Goal: Task Accomplishment & Management: Manage account settings

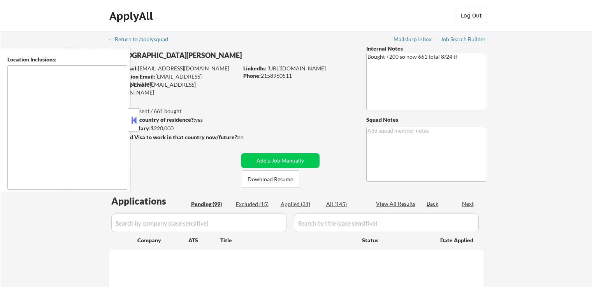
type textarea "[GEOGRAPHIC_DATA], [GEOGRAPHIC_DATA] [GEOGRAPHIC_DATA], [GEOGRAPHIC_DATA] [GEOG…"
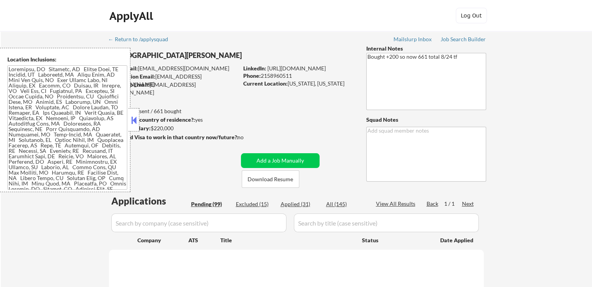
select select ""pending""
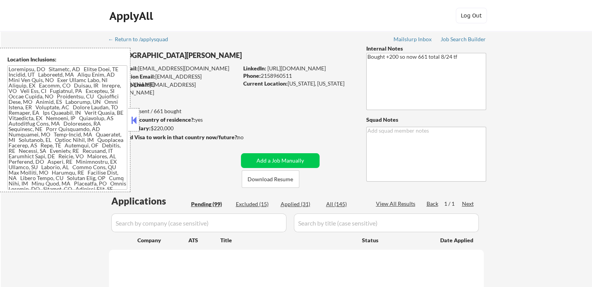
select select ""pending""
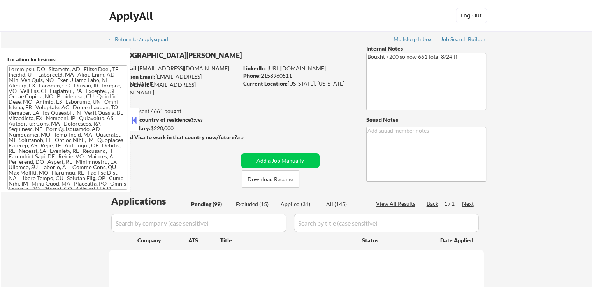
select select ""pending""
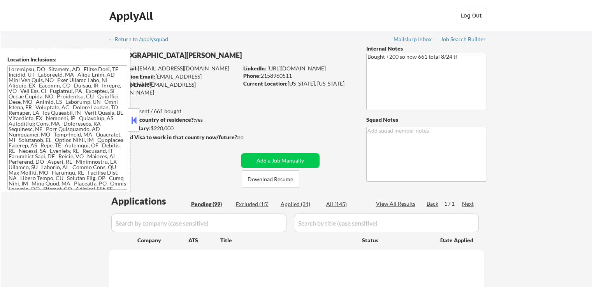
select select ""pending""
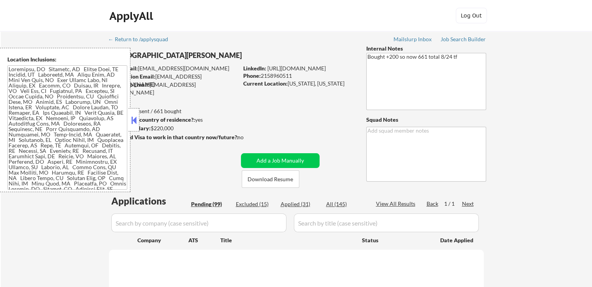
select select ""pending""
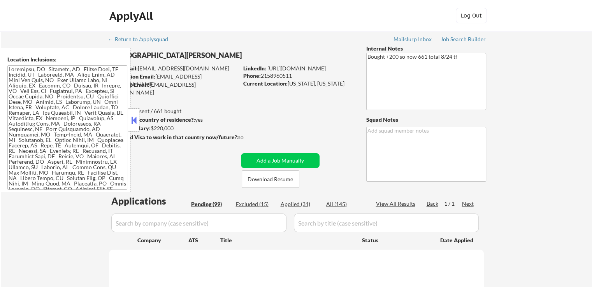
select select ""pending""
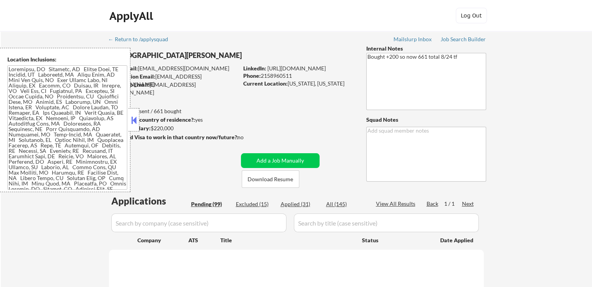
select select ""pending""
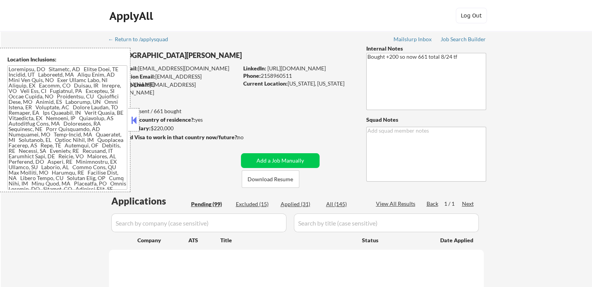
select select ""pending""
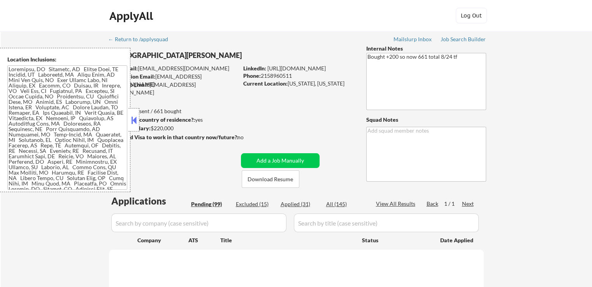
select select ""pending""
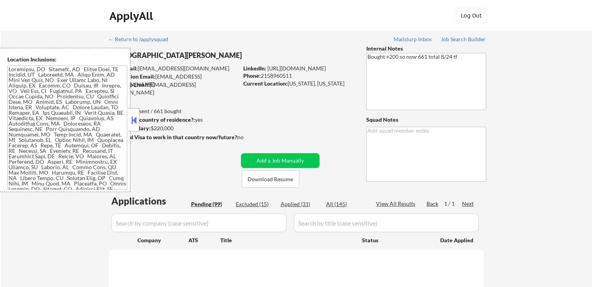
select select ""pending""
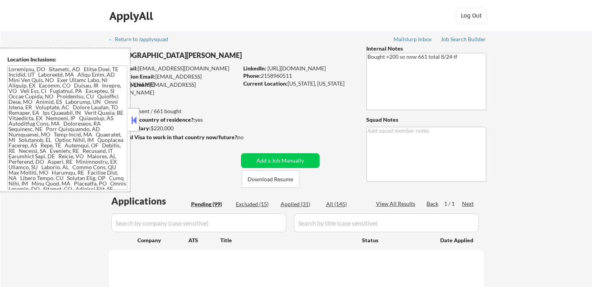
select select ""pending""
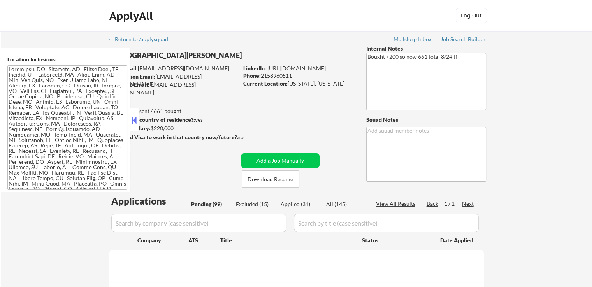
select select ""pending""
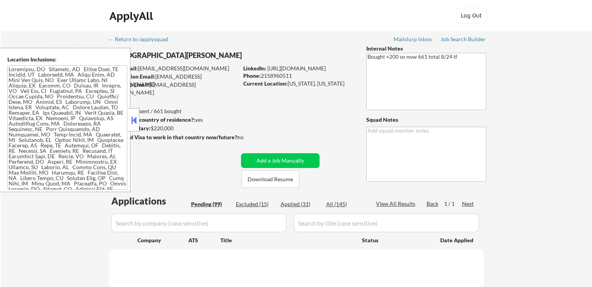
select select ""pending""
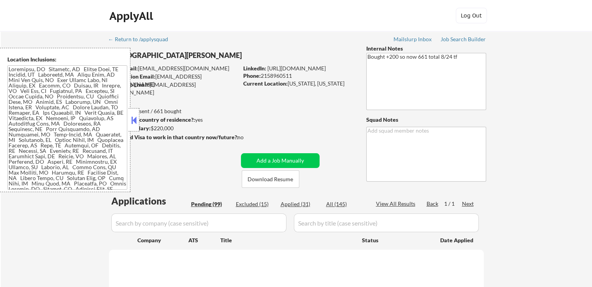
select select ""pending""
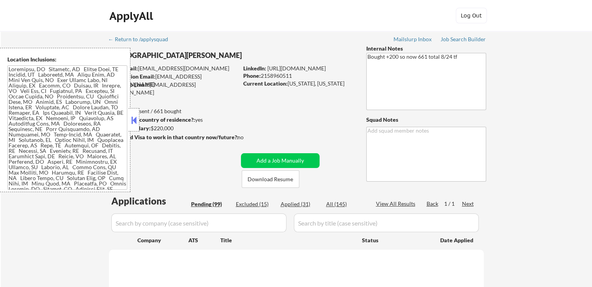
select select ""pending""
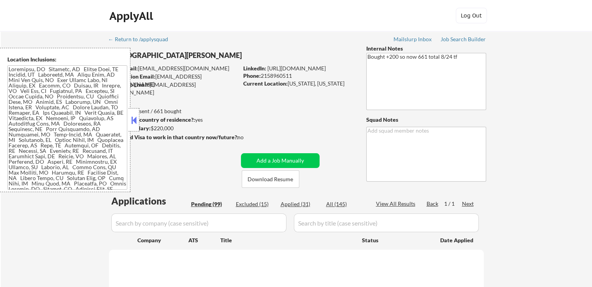
select select ""pending""
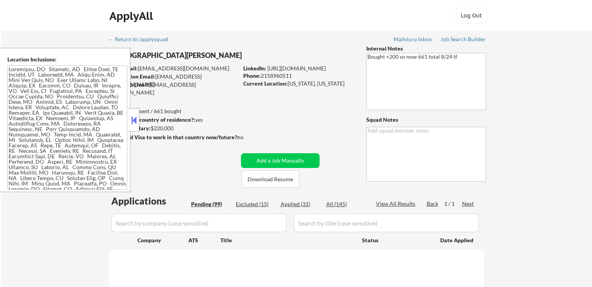
select select ""pending""
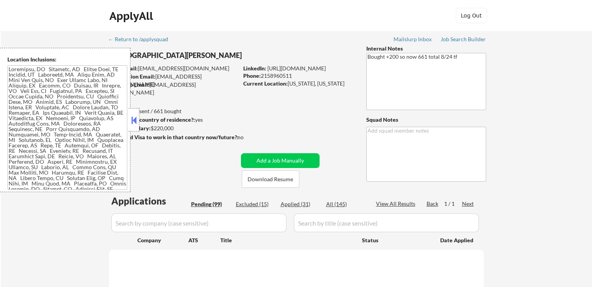
select select ""pending""
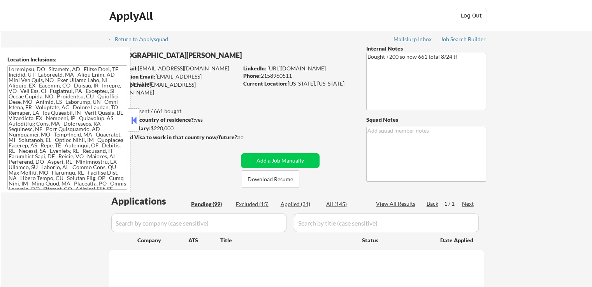
select select ""pending""
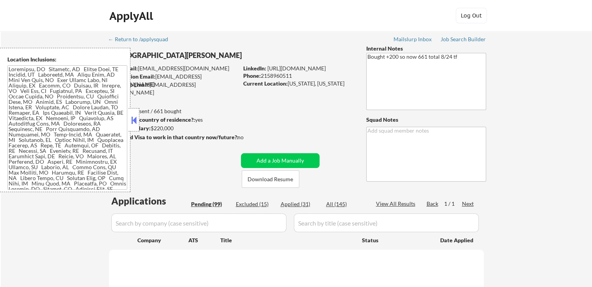
select select ""pending""
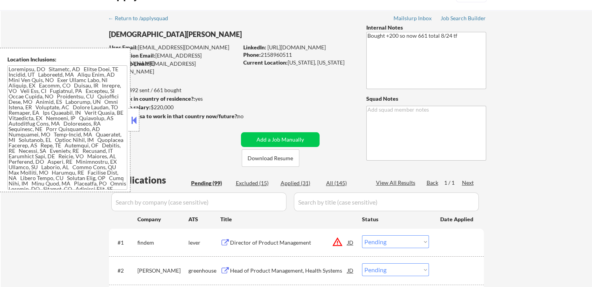
scroll to position [39, 0]
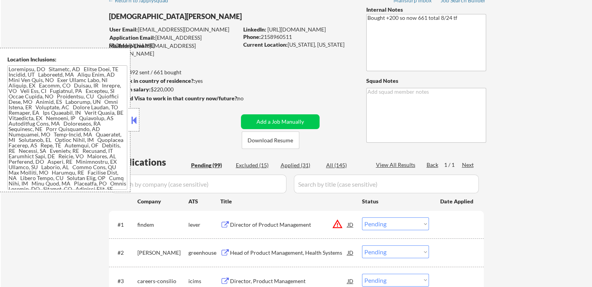
click at [131, 121] on button at bounding box center [134, 120] width 9 height 12
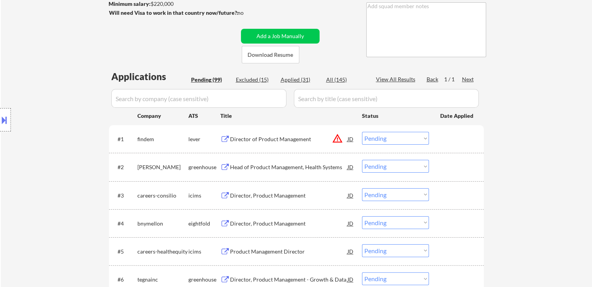
scroll to position [156, 0]
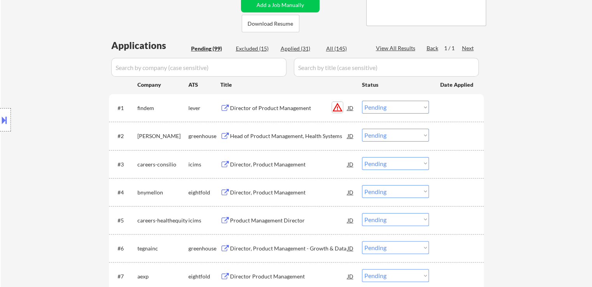
click at [340, 109] on button "warning_amber" at bounding box center [337, 107] width 11 height 11
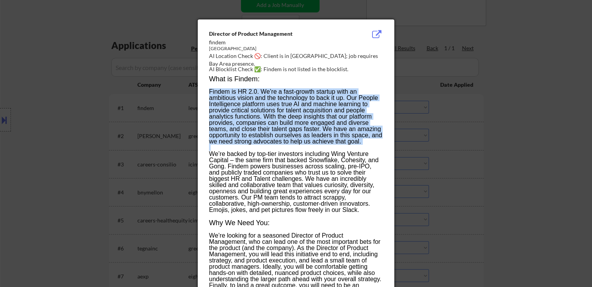
drag, startPoint x: 210, startPoint y: 91, endPoint x: 380, endPoint y: 150, distance: 180.2
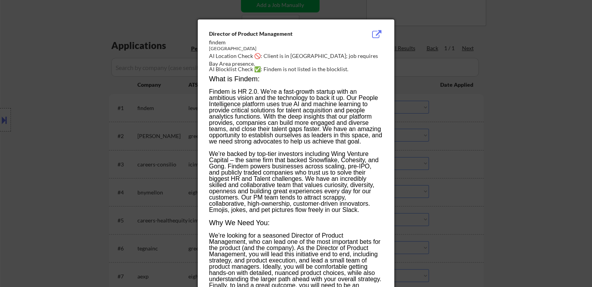
click at [359, 156] on span "We’re backed by top-tier investors including Wing Venture Capital – the same fi…" at bounding box center [293, 182] width 169 height 63
drag, startPoint x: 372, startPoint y: 151, endPoint x: 241, endPoint y: 149, distance: 131.1
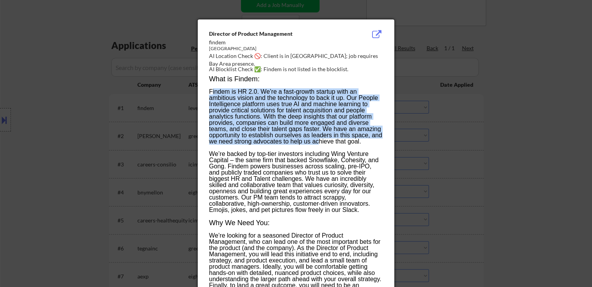
drag, startPoint x: 212, startPoint y: 91, endPoint x: 319, endPoint y: 143, distance: 119.5
click at [319, 143] on span "Findem is HR 2.0. We’re a fast-growth startup with an ambitious vision and the …" at bounding box center [295, 116] width 173 height 56
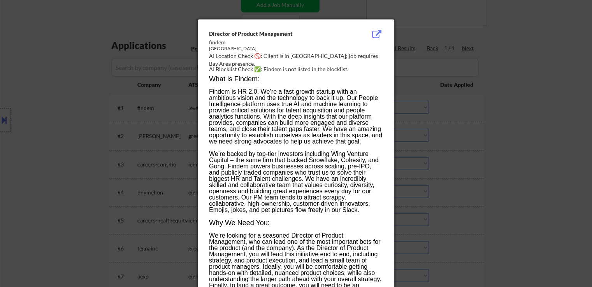
click at [320, 161] on span "We’re backed by top-tier investors including Wing Venture Capital – the same fi…" at bounding box center [293, 182] width 169 height 63
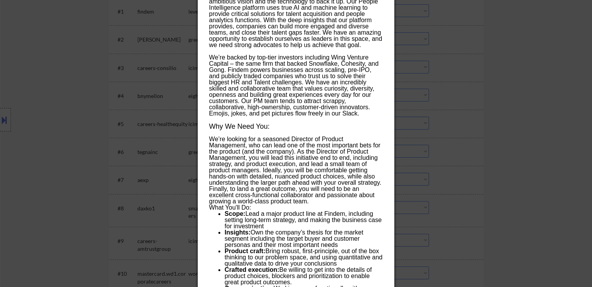
scroll to position [272, 0]
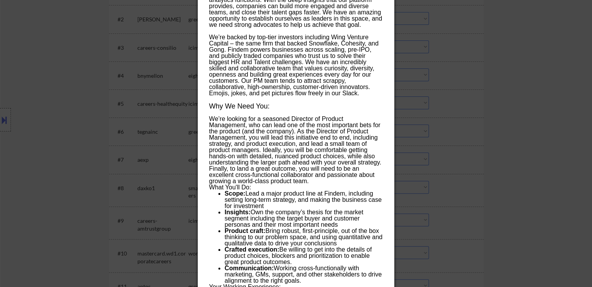
click at [483, 70] on div at bounding box center [296, 143] width 592 height 287
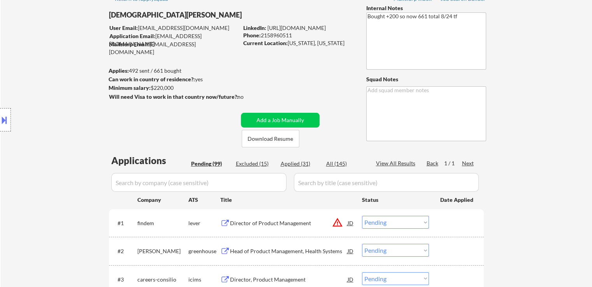
scroll to position [78, 0]
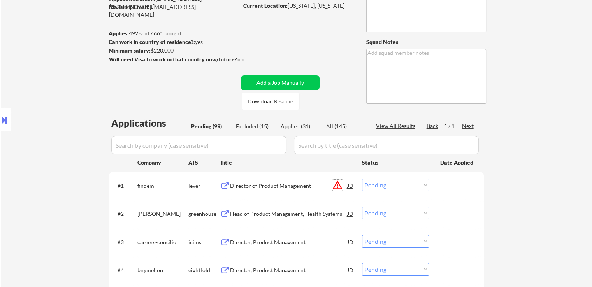
click at [335, 187] on button "warning_amber" at bounding box center [337, 185] width 11 height 11
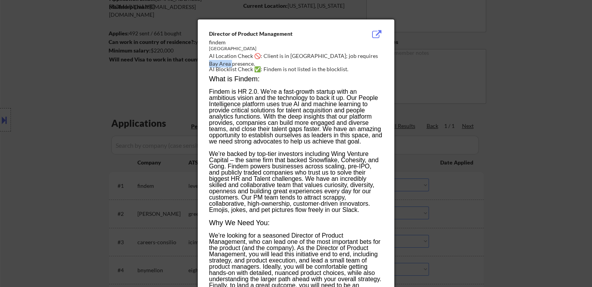
drag, startPoint x: 366, startPoint y: 57, endPoint x: 261, endPoint y: 60, distance: 104.7
click at [261, 60] on div "AI Location Check 🚫: Client is in [GEOGRAPHIC_DATA]; job requires Bay Area pres…" at bounding box center [297, 59] width 177 height 15
click at [543, 98] on div at bounding box center [296, 143] width 592 height 287
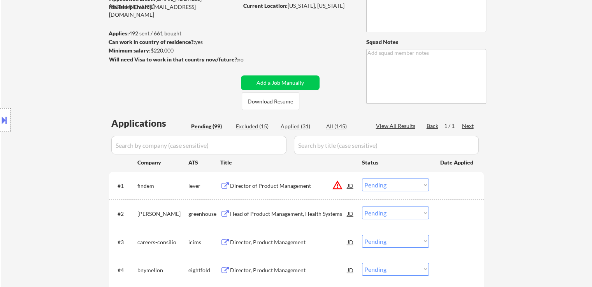
click at [336, 186] on button "warning_amber" at bounding box center [337, 185] width 11 height 11
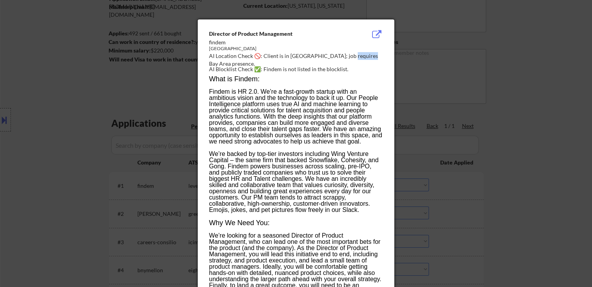
drag, startPoint x: 342, startPoint y: 56, endPoint x: 363, endPoint y: 56, distance: 21.0
click at [363, 56] on div "AI Location Check 🚫: Client is in [GEOGRAPHIC_DATA]; job requires Bay Area pres…" at bounding box center [297, 59] width 177 height 15
click at [517, 83] on div at bounding box center [296, 143] width 592 height 287
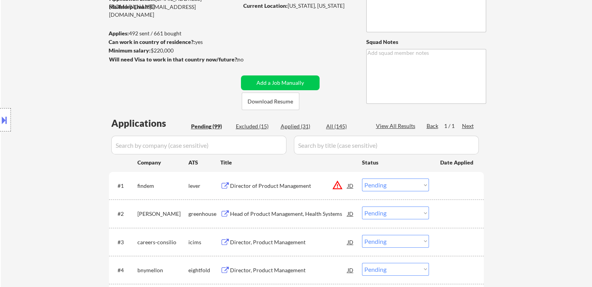
click at [251, 186] on div "Director of Product Management" at bounding box center [288, 186] width 117 height 8
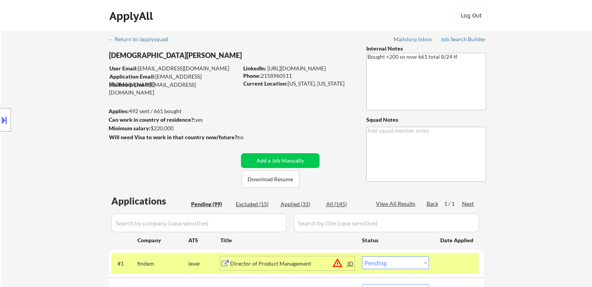
scroll to position [0, 0]
click at [447, 42] on div "Job Search Builder" at bounding box center [463, 39] width 46 height 5
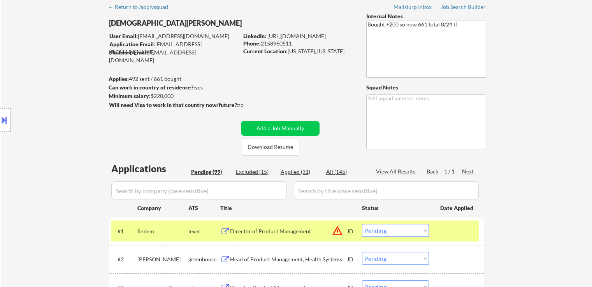
scroll to position [78, 0]
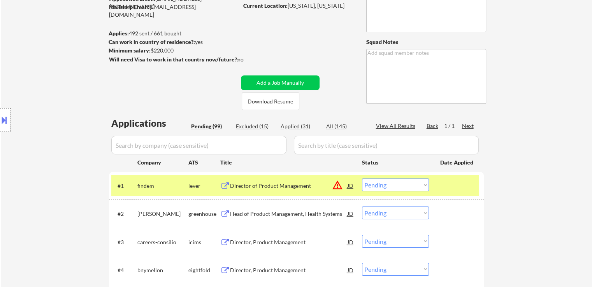
drag, startPoint x: 400, startPoint y: 186, endPoint x: 393, endPoint y: 184, distance: 7.2
click at [400, 186] on select "Choose an option... Pending Applied Excluded (Questions) Excluded (Expired) Exc…" at bounding box center [395, 185] width 67 height 13
click at [362, 179] on select "Choose an option... Pending Applied Excluded (Questions) Excluded (Expired) Exc…" at bounding box center [395, 185] width 67 height 13
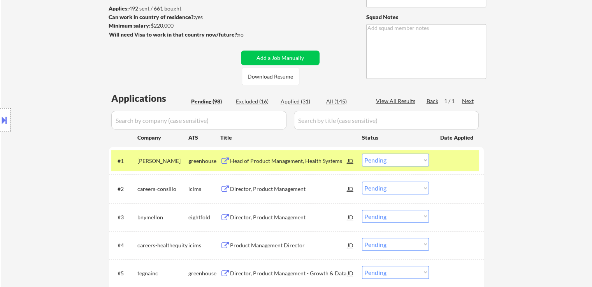
scroll to position [117, 0]
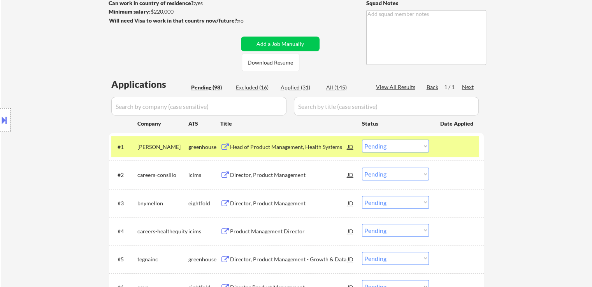
click at [266, 145] on div "Head of Product Management, Health Systems" at bounding box center [288, 147] width 117 height 8
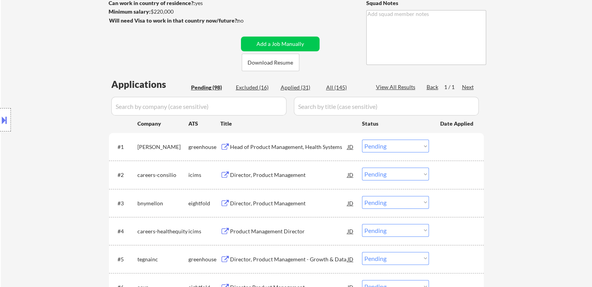
click at [404, 147] on select "Choose an option... Pending Applied Excluded (Questions) Excluded (Expired) Exc…" at bounding box center [395, 146] width 67 height 13
click at [362, 140] on select "Choose an option... Pending Applied Excluded (Questions) Excluded (Expired) Exc…" at bounding box center [395, 146] width 67 height 13
select select ""pending""
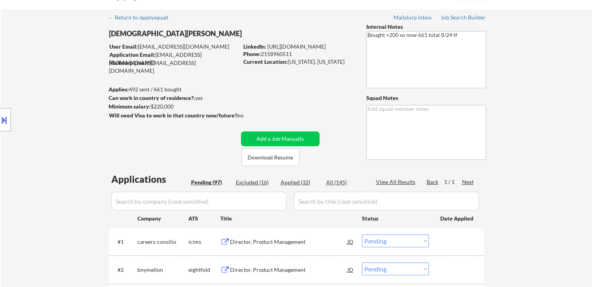
scroll to position [0, 0]
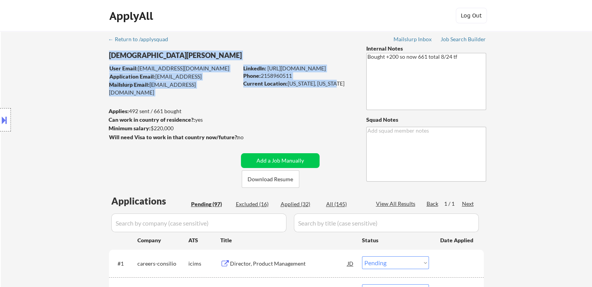
drag, startPoint x: 336, startPoint y: 83, endPoint x: 289, endPoint y: 88, distance: 47.8
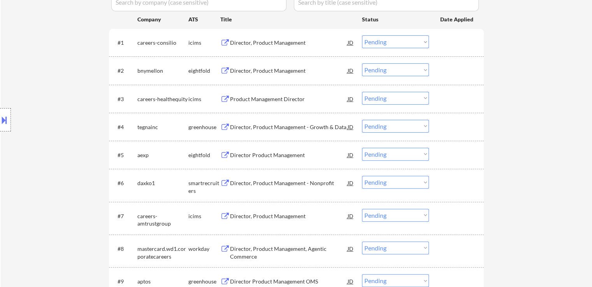
scroll to position [233, 0]
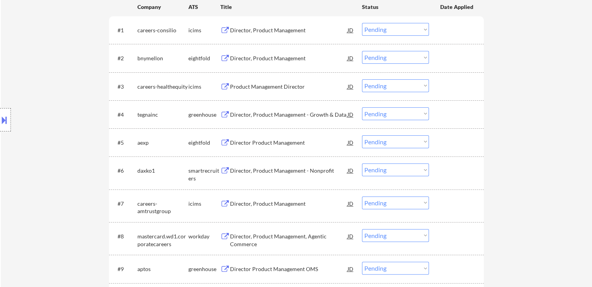
click at [266, 116] on div "Director, Product Management - Growth & Data" at bounding box center [288, 115] width 117 height 8
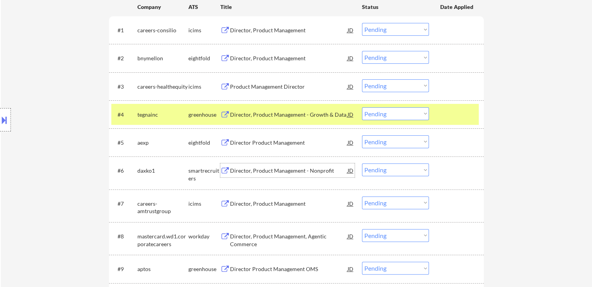
click at [270, 174] on div "Director, Product Management - Nonprofit" at bounding box center [288, 170] width 117 height 14
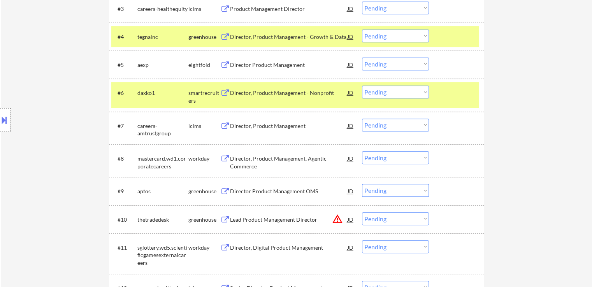
scroll to position [350, 0]
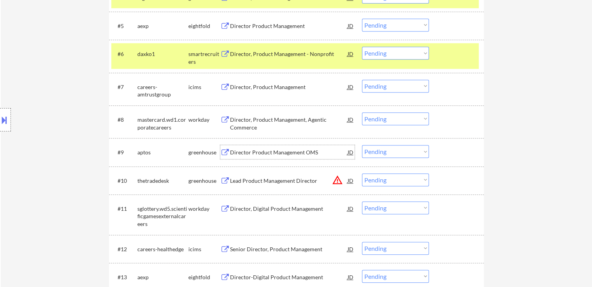
click at [263, 151] on div "Director Product Management OMS" at bounding box center [288, 153] width 117 height 8
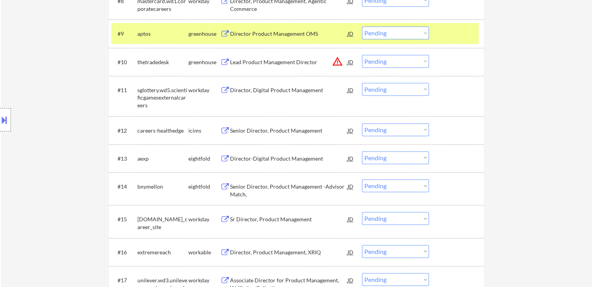
scroll to position [506, 0]
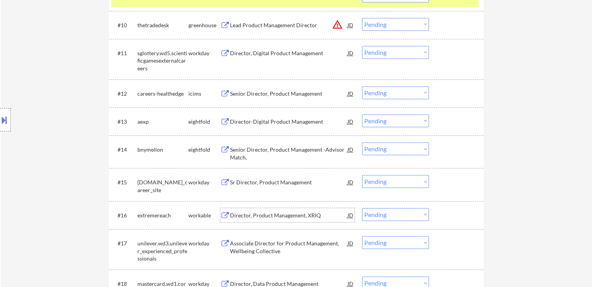
click at [256, 215] on div "Director, Product Management, XRIQ" at bounding box center [288, 216] width 117 height 8
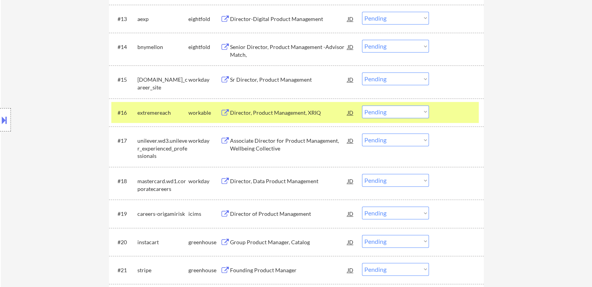
scroll to position [622, 0]
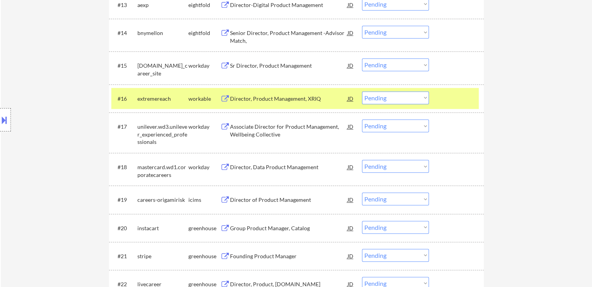
click at [259, 228] on div "Group Product Manager, Catalog" at bounding box center [288, 228] width 117 height 8
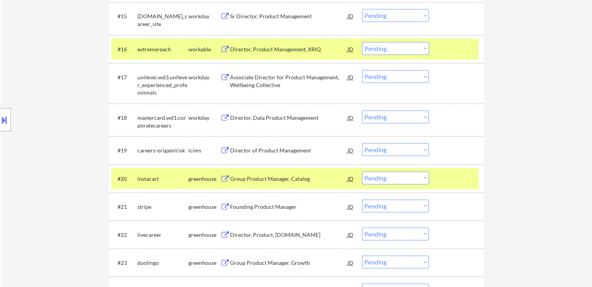
scroll to position [700, 0]
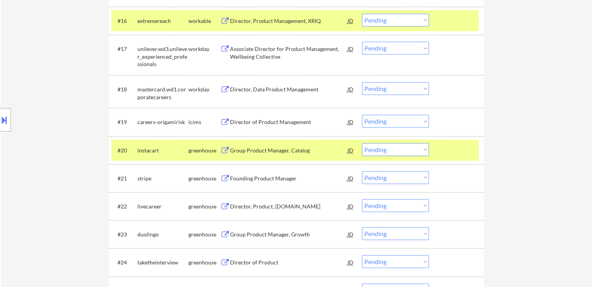
click at [394, 152] on select "Choose an option... Pending Applied Excluded (Questions) Excluded (Expired) Exc…" at bounding box center [395, 149] width 67 height 13
click at [362, 143] on select "Choose an option... Pending Applied Excluded (Questions) Excluded (Expired) Exc…" at bounding box center [395, 149] width 67 height 13
select select ""pending""
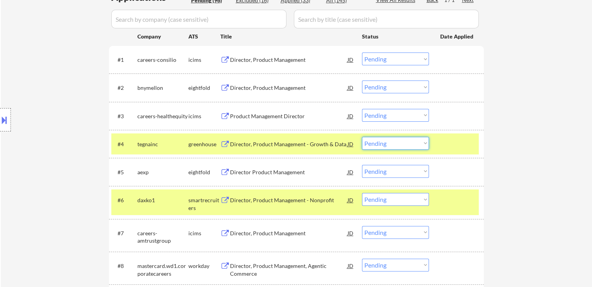
click at [388, 143] on select "Choose an option... Pending Applied Excluded (Questions) Excluded (Expired) Exc…" at bounding box center [395, 143] width 67 height 13
click at [362, 137] on select "Choose an option... Pending Applied Excluded (Questions) Excluded (Expired) Exc…" at bounding box center [395, 143] width 67 height 13
select select ""pending""
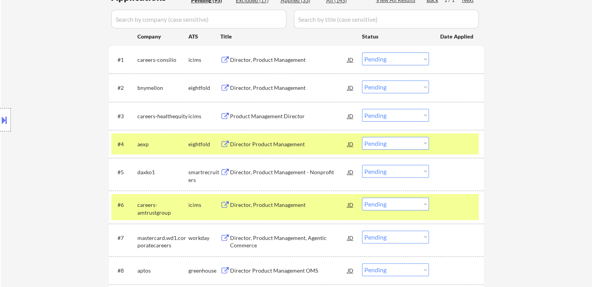
click at [241, 172] on div "Director, Product Management - Nonprofit" at bounding box center [288, 172] width 117 height 8
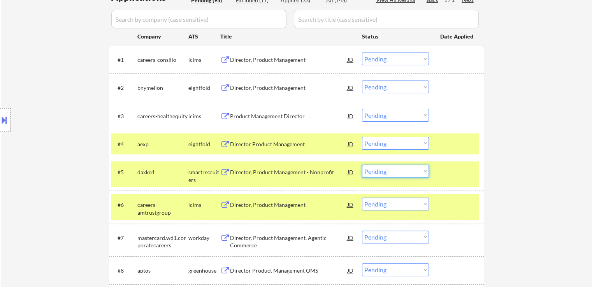
drag, startPoint x: 394, startPoint y: 170, endPoint x: 392, endPoint y: 176, distance: 5.7
click at [394, 170] on select "Choose an option... Pending Applied Excluded (Questions) Excluded (Expired) Exc…" at bounding box center [395, 171] width 67 height 13
click at [362, 165] on select "Choose an option... Pending Applied Excluded (Questions) Excluded (Expired) Exc…" at bounding box center [395, 171] width 67 height 13
select select ""pending""
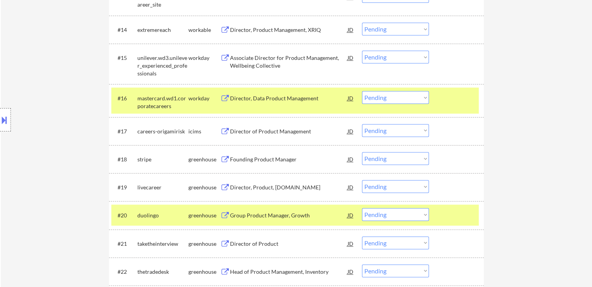
scroll to position [671, 0]
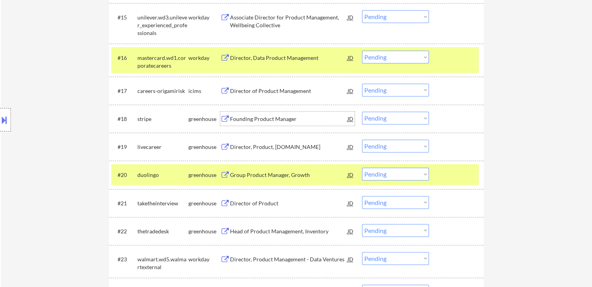
click at [250, 117] on div "Founding Product Manager" at bounding box center [288, 119] width 117 height 8
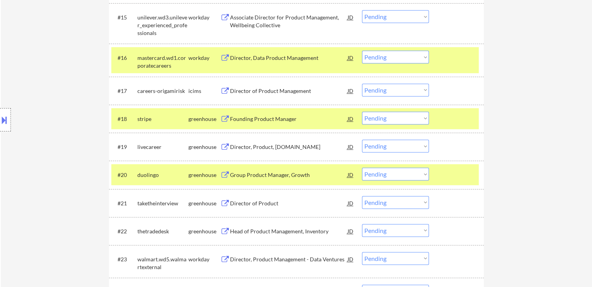
click at [258, 145] on div "Director, Product, [DOMAIN_NAME]" at bounding box center [288, 147] width 117 height 8
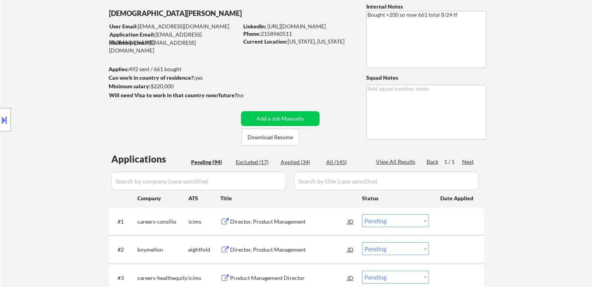
scroll to position [78, 0]
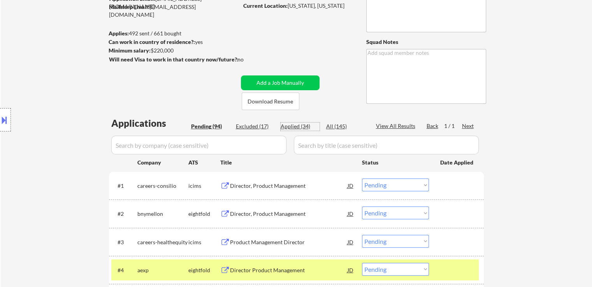
click at [293, 126] on div "Applied (34)" at bounding box center [299, 127] width 39 height 8
select select ""applied""
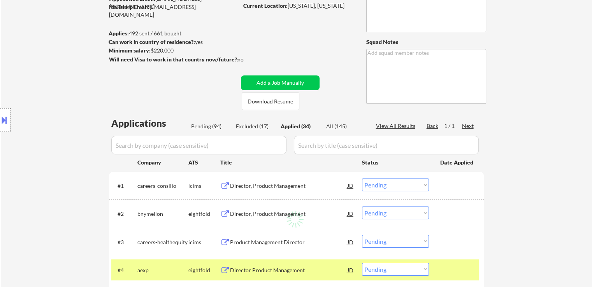
select select ""applied""
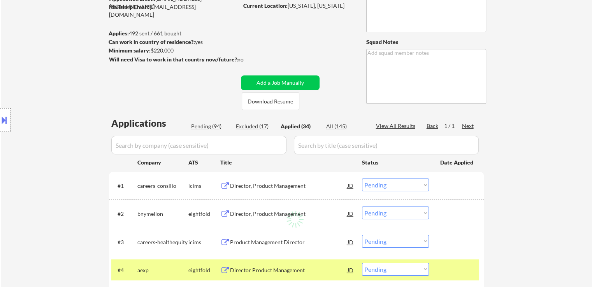
select select ""applied""
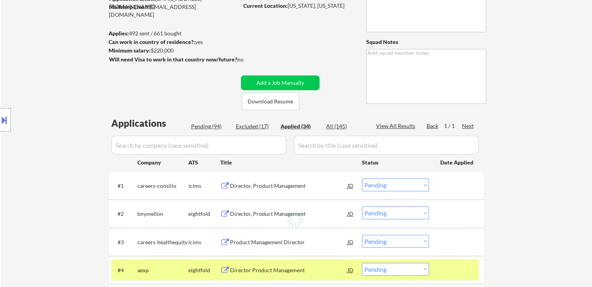
select select ""applied""
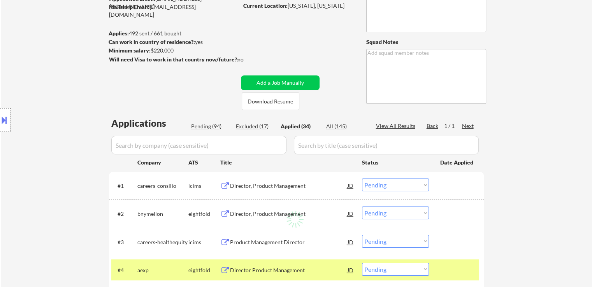
select select ""applied""
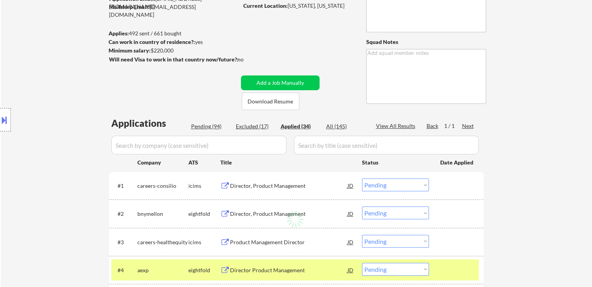
select select ""applied""
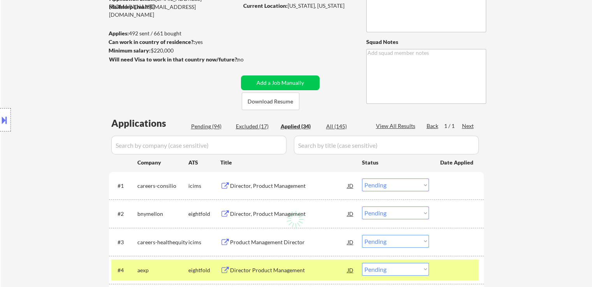
select select ""applied""
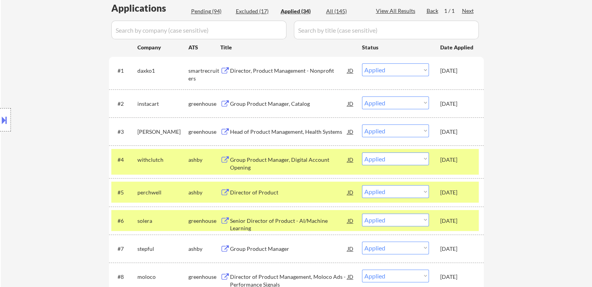
scroll to position [194, 0]
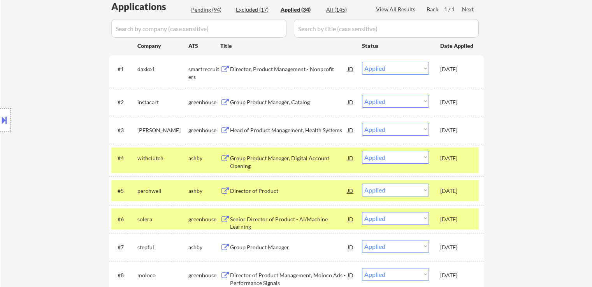
click at [260, 103] on div "Group Product Manager, Catalog" at bounding box center [288, 102] width 117 height 8
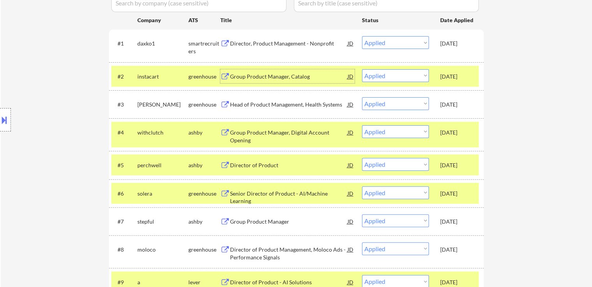
scroll to position [233, 0]
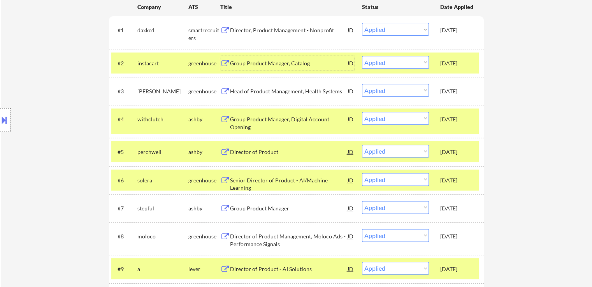
click at [246, 151] on div "Director of Product" at bounding box center [288, 152] width 117 height 8
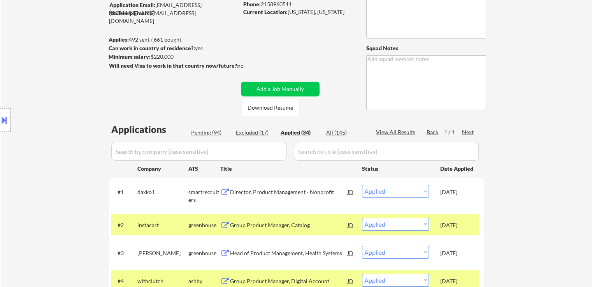
scroll to position [0, 0]
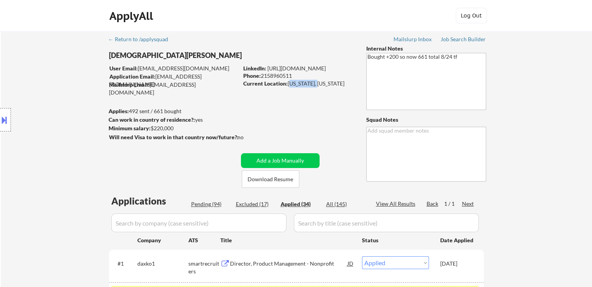
drag, startPoint x: 289, startPoint y: 81, endPoint x: 316, endPoint y: 84, distance: 26.6
click at [316, 84] on div "Current Location: [US_STATE], [US_STATE]" at bounding box center [298, 84] width 110 height 8
drag, startPoint x: 341, startPoint y: 82, endPoint x: 288, endPoint y: 84, distance: 53.0
click at [288, 84] on div "Current Location: [US_STATE], [US_STATE]" at bounding box center [298, 84] width 110 height 8
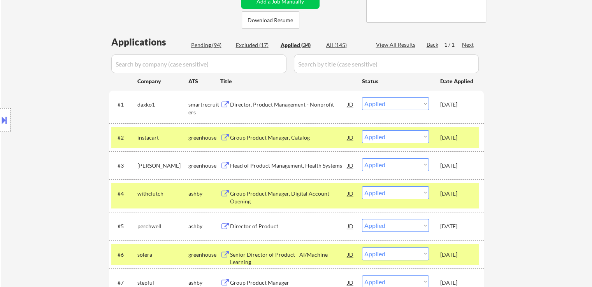
scroll to position [78, 0]
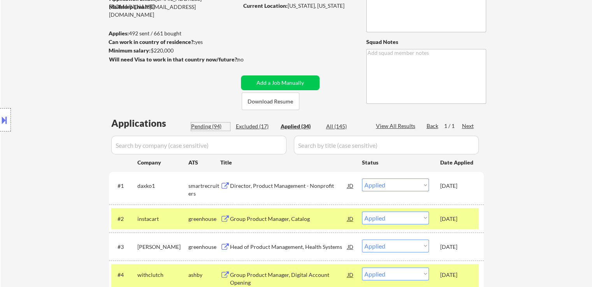
click at [202, 124] on div "Pending (94)" at bounding box center [210, 127] width 39 height 8
select select ""pending""
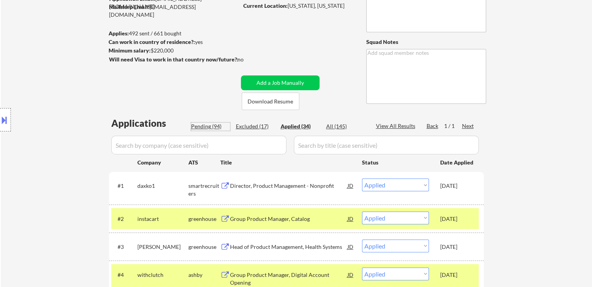
select select ""pending""
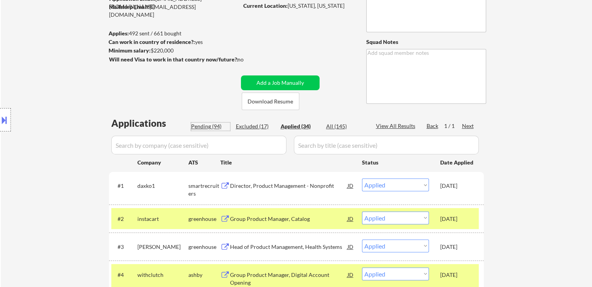
select select ""pending""
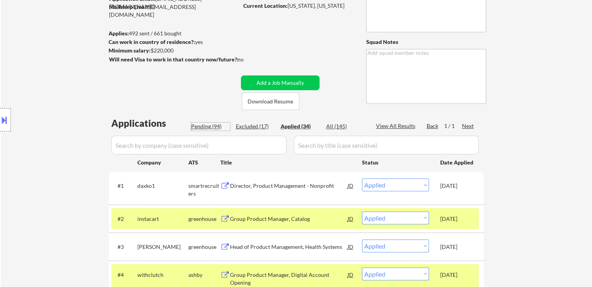
select select ""pending""
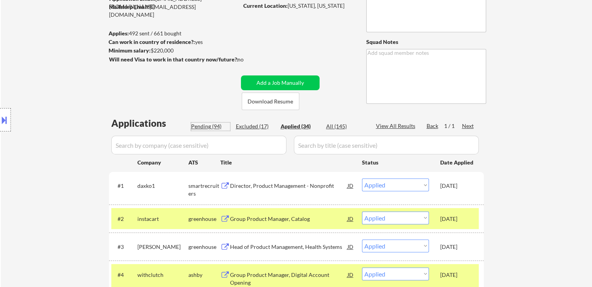
select select ""pending""
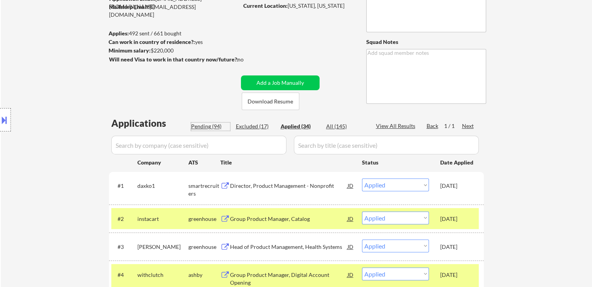
select select ""pending""
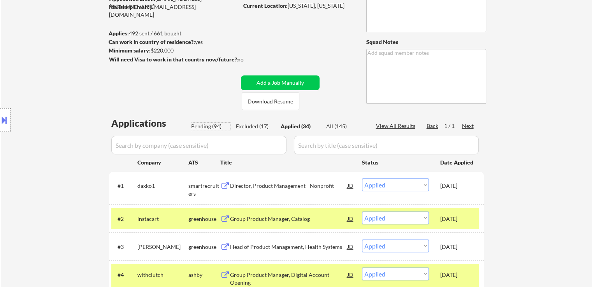
select select ""pending""
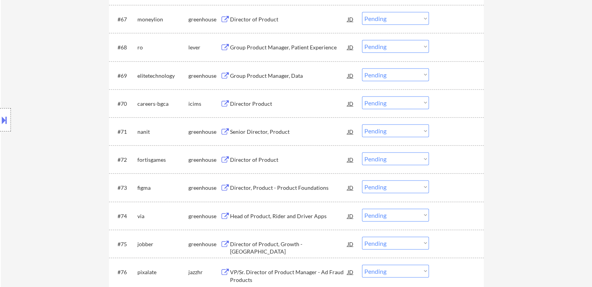
scroll to position [2256, 0]
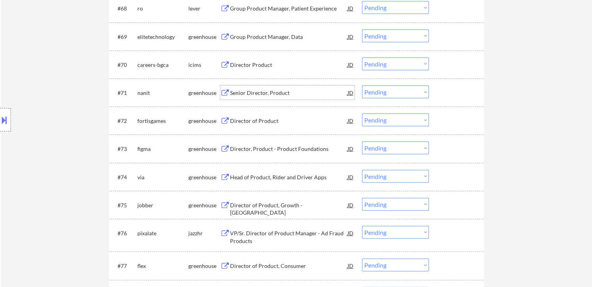
click at [256, 92] on div "Senior Director, Product" at bounding box center [288, 93] width 117 height 8
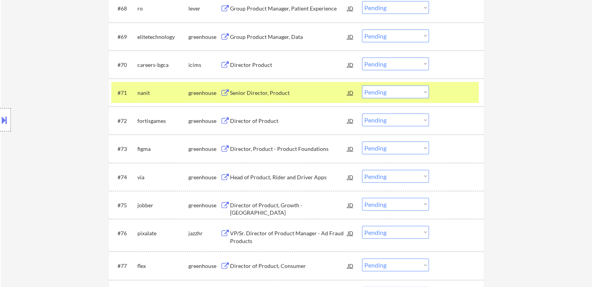
click at [253, 122] on div "Director of Product" at bounding box center [288, 121] width 117 height 8
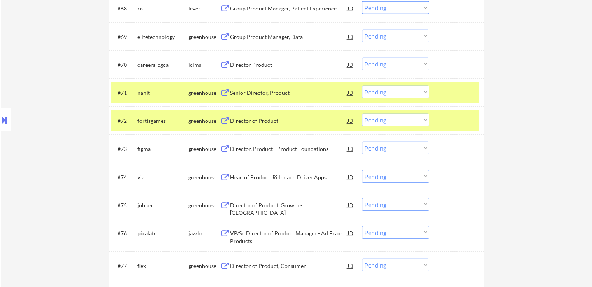
click at [252, 148] on div "Director, Product - Product Foundations" at bounding box center [288, 149] width 117 height 8
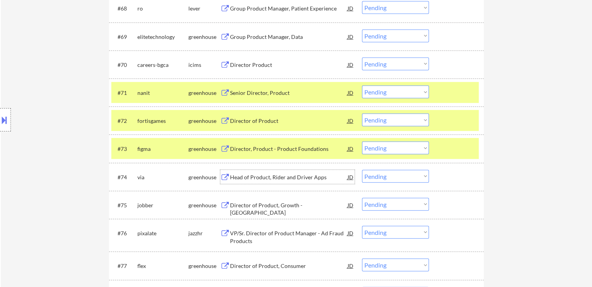
click at [256, 179] on div "Head of Product, Rider and Driver Apps" at bounding box center [288, 177] width 117 height 8
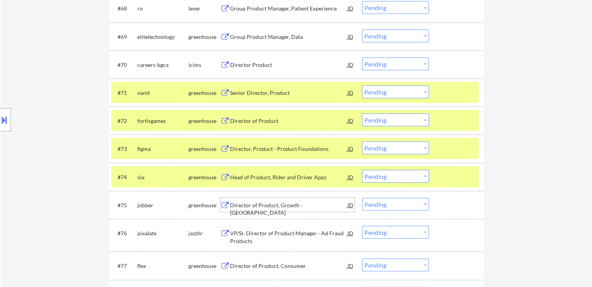
click at [257, 204] on div "Director of Product, Growth - [GEOGRAPHIC_DATA]" at bounding box center [288, 208] width 117 height 15
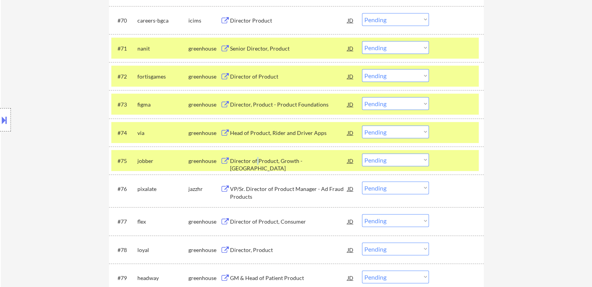
scroll to position [2334, 0]
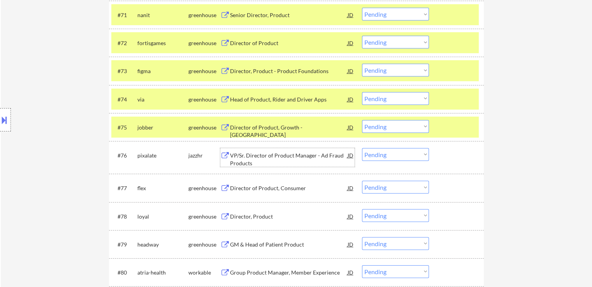
click at [243, 161] on div "VP/Sr. Director of Product Manager - Ad Fraud Products" at bounding box center [288, 159] width 117 height 15
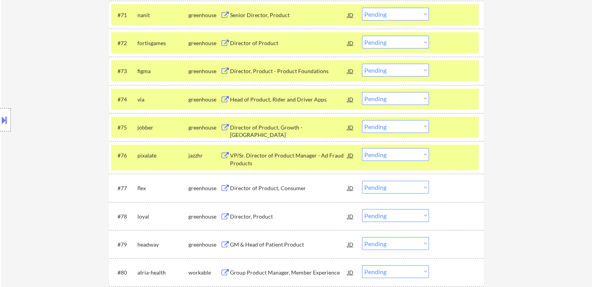
click at [243, 194] on div "Director of Product, Consumer" at bounding box center [288, 188] width 117 height 14
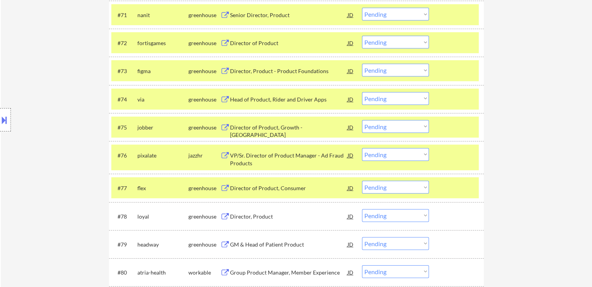
drag, startPoint x: 246, startPoint y: 217, endPoint x: 246, endPoint y: 240, distance: 23.3
click at [246, 217] on div "Director, Product" at bounding box center [288, 217] width 117 height 8
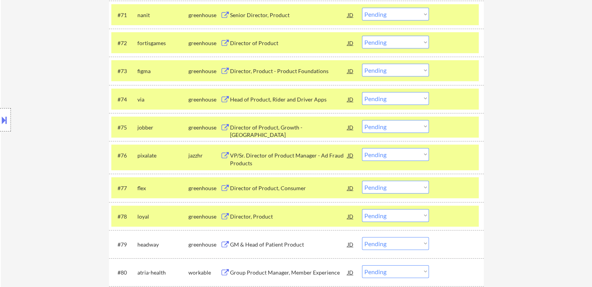
drag, startPoint x: 245, startPoint y: 243, endPoint x: 261, endPoint y: 190, distance: 54.9
click at [246, 242] on div "GM & Head of Patient Product" at bounding box center [288, 245] width 117 height 8
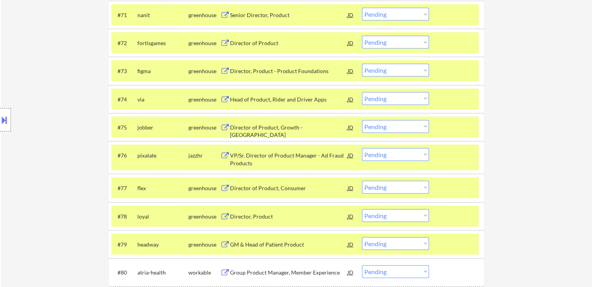
scroll to position [2706, 0]
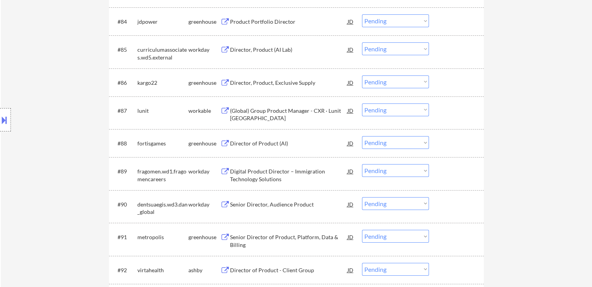
drag, startPoint x: 410, startPoint y: 143, endPoint x: 409, endPoint y: 149, distance: 5.8
click at [410, 143] on select "Choose an option... Pending Applied Excluded (Questions) Excluded (Expired) Exc…" at bounding box center [395, 142] width 67 height 13
click at [362, 136] on select "Choose an option... Pending Applied Excluded (Questions) Excluded (Expired) Exc…" at bounding box center [395, 142] width 67 height 13
select select ""pending""
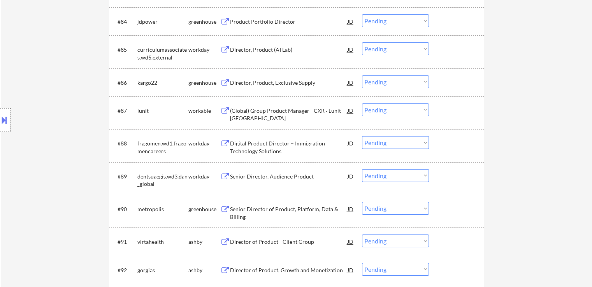
click at [4, 113] on div at bounding box center [5, 119] width 11 height 23
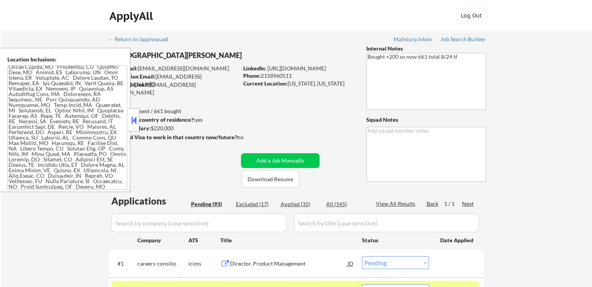
scroll to position [0, 0]
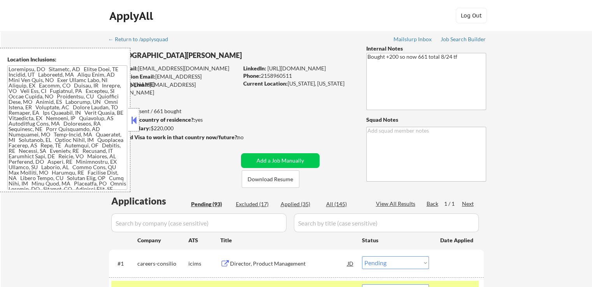
click at [86, 146] on textarea at bounding box center [67, 127] width 120 height 124
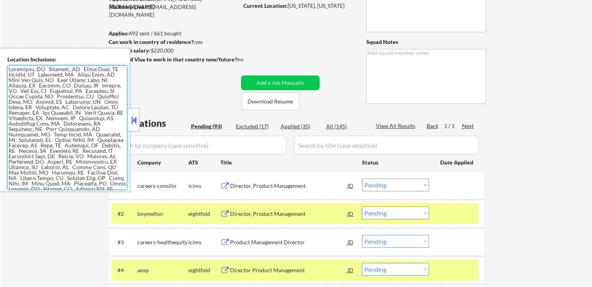
click at [65, 132] on textarea at bounding box center [67, 127] width 120 height 124
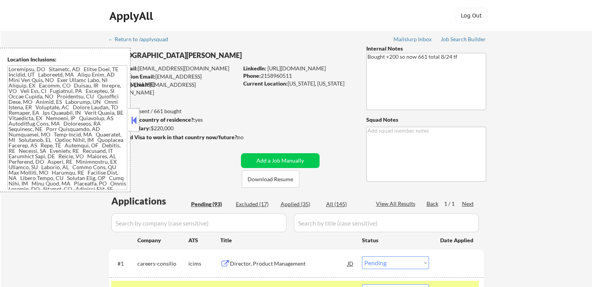
drag, startPoint x: 293, startPoint y: 90, endPoint x: 289, endPoint y: 79, distance: 11.3
drag, startPoint x: 289, startPoint y: 84, endPoint x: 309, endPoint y: 84, distance: 20.2
click at [309, 84] on div "Current Location: [US_STATE], [US_STATE]" at bounding box center [298, 84] width 110 height 8
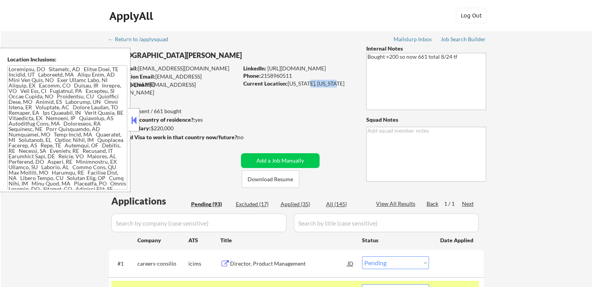
drag, startPoint x: 341, startPoint y: 81, endPoint x: 308, endPoint y: 81, distance: 32.3
click at [308, 81] on div "Current Location: [US_STATE], [US_STATE]" at bounding box center [298, 84] width 110 height 8
click at [31, 88] on textarea at bounding box center [67, 127] width 120 height 124
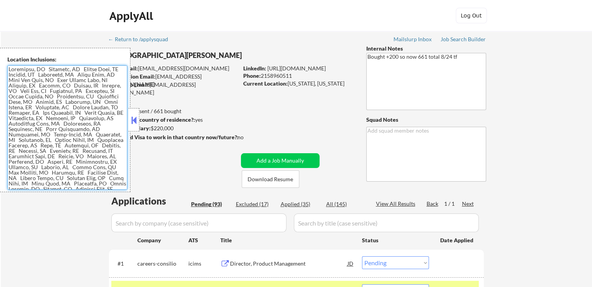
click at [83, 134] on textarea at bounding box center [67, 127] width 120 height 124
click at [87, 138] on textarea at bounding box center [67, 127] width 120 height 124
drag, startPoint x: 54, startPoint y: 80, endPoint x: 33, endPoint y: 79, distance: 21.0
click at [33, 79] on textarea at bounding box center [67, 127] width 120 height 124
click at [83, 103] on textarea at bounding box center [67, 127] width 120 height 124
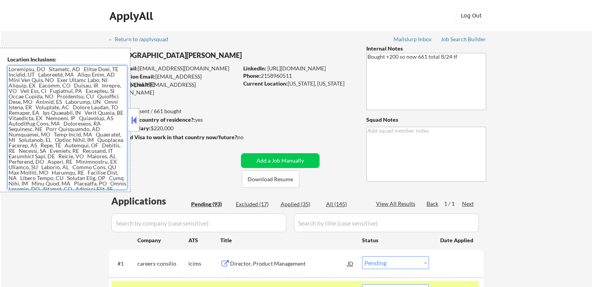
click at [136, 121] on button at bounding box center [134, 120] width 9 height 12
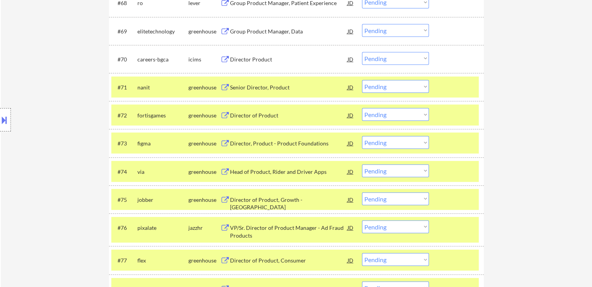
scroll to position [2339, 0]
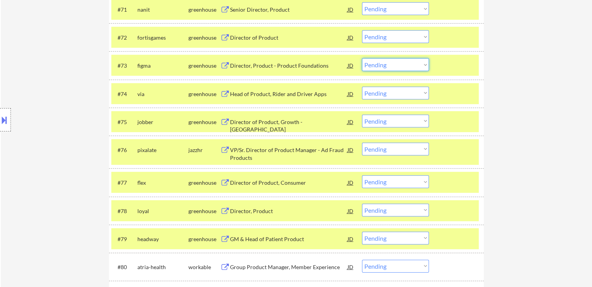
drag, startPoint x: 382, startPoint y: 63, endPoint x: 382, endPoint y: 68, distance: 5.1
click at [382, 63] on select "Choose an option... Pending Applied Excluded (Questions) Excluded (Expired) Exc…" at bounding box center [395, 64] width 67 height 13
click at [362, 58] on select "Choose an option... Pending Applied Excluded (Questions) Excluded (Expired) Exc…" at bounding box center [395, 64] width 67 height 13
select select ""pending""
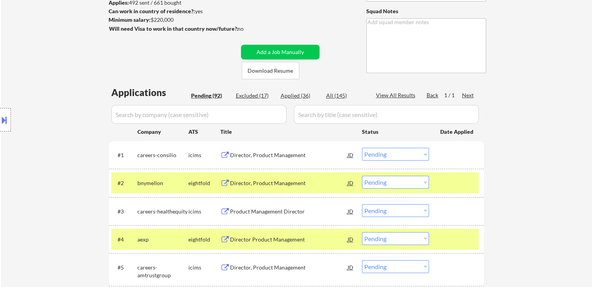
scroll to position [117, 0]
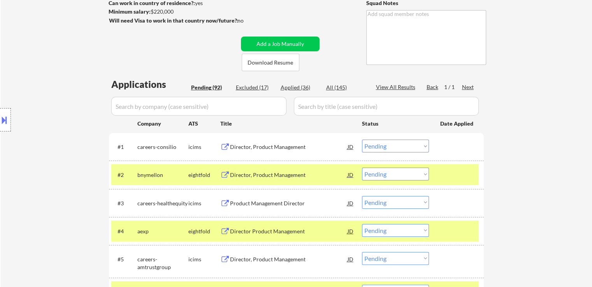
click at [294, 86] on div "Applied (36)" at bounding box center [299, 88] width 39 height 8
select select ""applied""
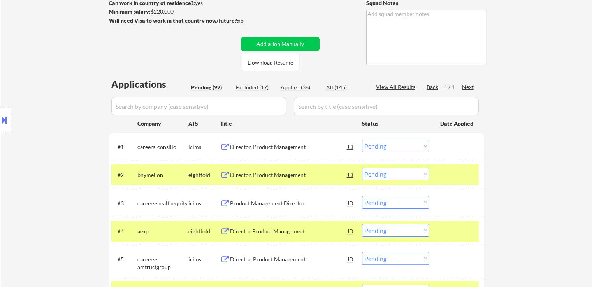
select select ""applied""
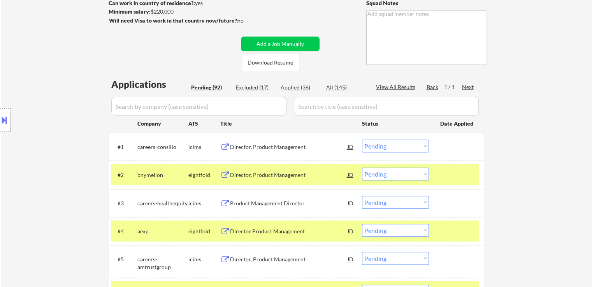
select select ""applied""
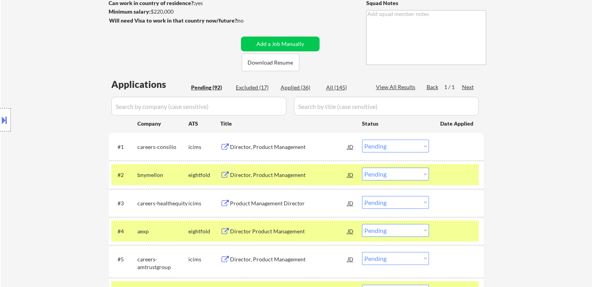
select select ""applied""
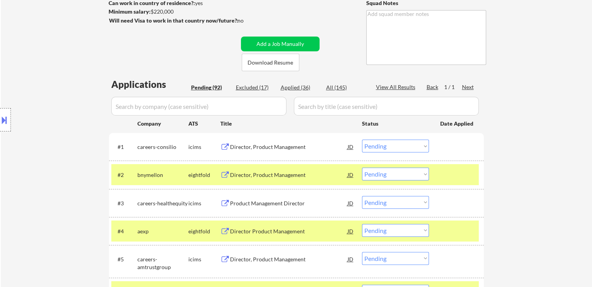
select select ""applied""
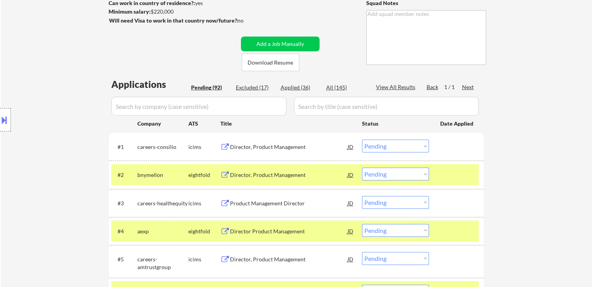
select select ""applied""
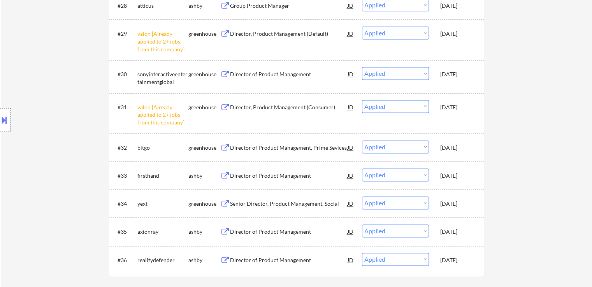
scroll to position [1245, 0]
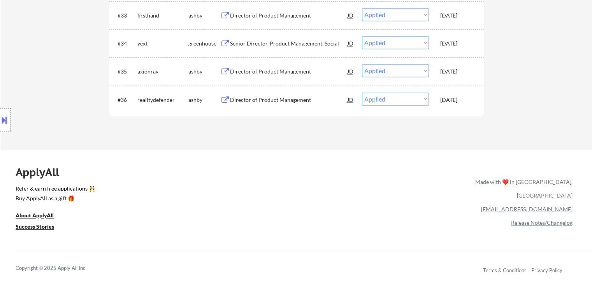
click at [250, 101] on div "Director of Product Management" at bounding box center [288, 100] width 117 height 8
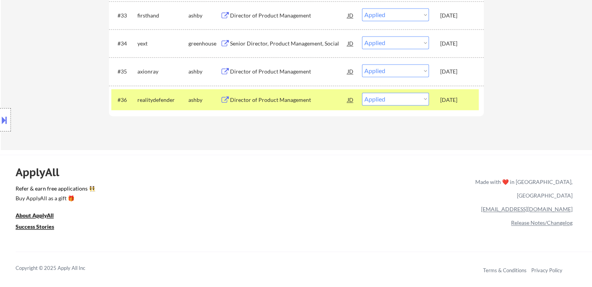
click at [257, 74] on div "Director of Product Management" at bounding box center [288, 72] width 117 height 8
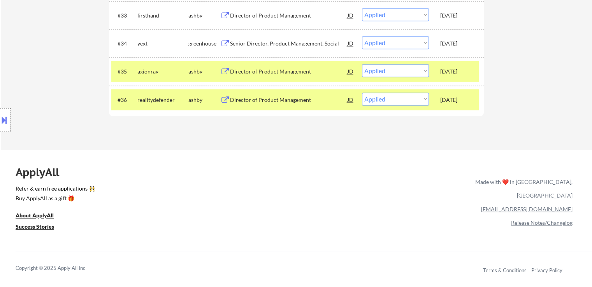
drag, startPoint x: 255, startPoint y: 39, endPoint x: 256, endPoint y: 23, distance: 16.4
click at [255, 38] on div "Senior Director, Product Management, Social" at bounding box center [288, 43] width 117 height 14
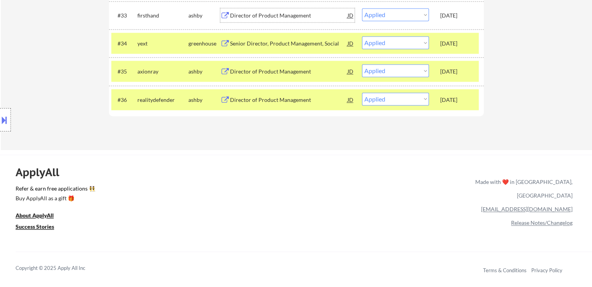
click at [256, 10] on div "Director of Product Management" at bounding box center [288, 15] width 117 height 14
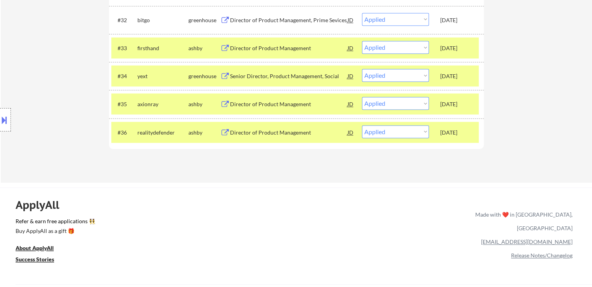
scroll to position [1128, 0]
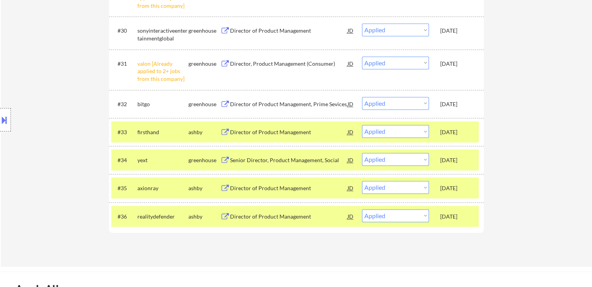
click at [248, 105] on div "Director of Product Management, Prime Sevices" at bounding box center [288, 104] width 117 height 8
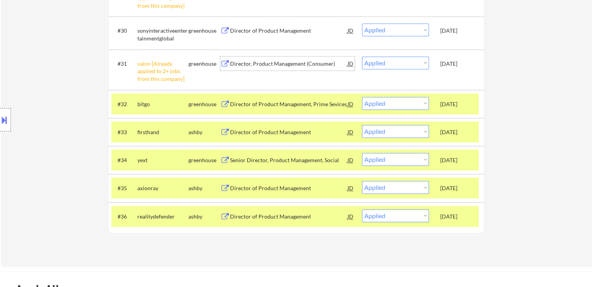
click at [249, 61] on div "Director, Product Management (Consumer)" at bounding box center [288, 64] width 117 height 8
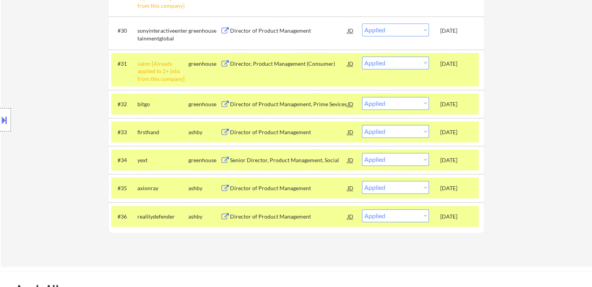
drag, startPoint x: 246, startPoint y: 33, endPoint x: 236, endPoint y: 37, distance: 10.1
click at [246, 32] on div "Director of Product Management" at bounding box center [288, 31] width 117 height 8
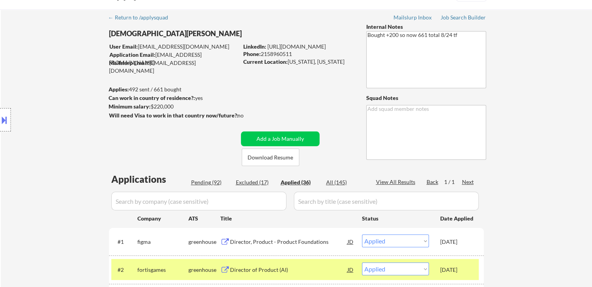
scroll to position [0, 0]
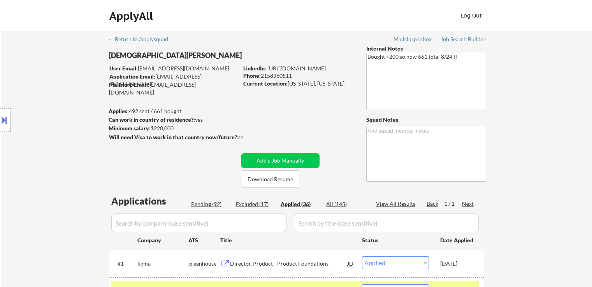
click at [206, 205] on div "Pending (92)" at bounding box center [210, 204] width 39 height 8
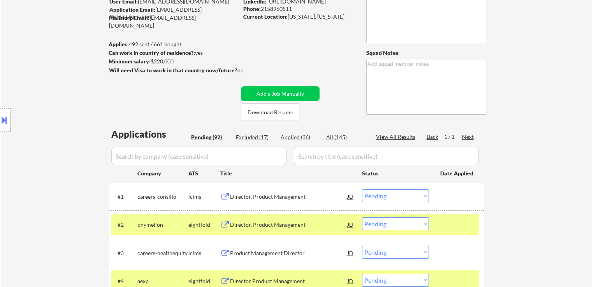
scroll to position [117, 0]
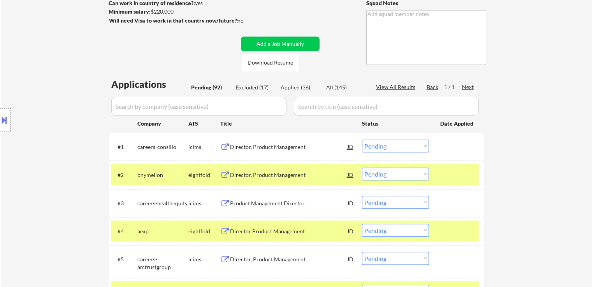
click at [59, 144] on div "Location Inclusions:" at bounding box center [69, 120] width 139 height 144
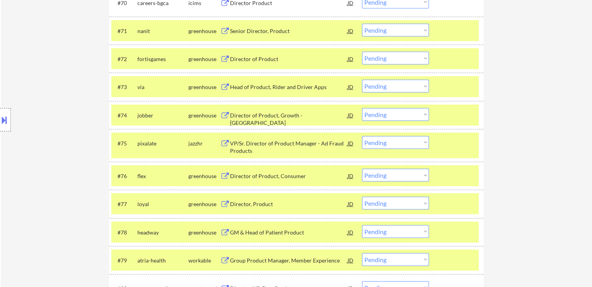
drag, startPoint x: 392, startPoint y: 145, endPoint x: 391, endPoint y: 149, distance: 4.2
click at [392, 145] on select "Choose an option... Pending Applied Excluded (Questions) Excluded (Expired) Exc…" at bounding box center [395, 142] width 67 height 13
click at [362, 136] on select "Choose an option... Pending Applied Excluded (Questions) Excluded (Expired) Exc…" at bounding box center [395, 142] width 67 height 13
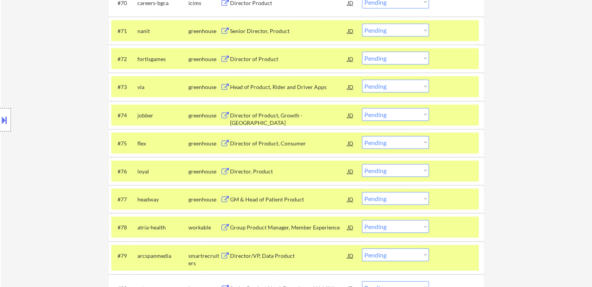
drag, startPoint x: 383, startPoint y: 198, endPoint x: 387, endPoint y: 207, distance: 9.2
click at [383, 198] on select "Choose an option... Pending Applied Excluded (Questions) Excluded (Expired) Exc…" at bounding box center [395, 198] width 67 height 13
click at [362, 192] on select "Choose an option... Pending Applied Excluded (Questions) Excluded (Expired) Exc…" at bounding box center [395, 198] width 67 height 13
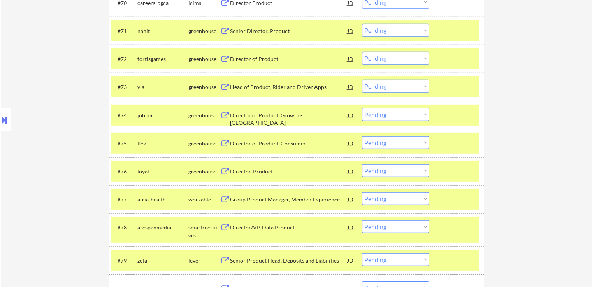
scroll to position [674, 0]
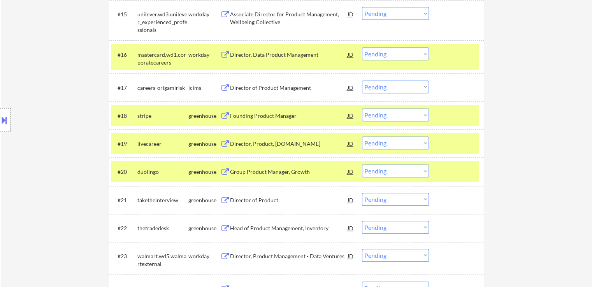
click at [375, 144] on select "Choose an option... Pending Applied Excluded (Questions) Excluded (Expired) Exc…" at bounding box center [395, 143] width 67 height 13
click at [362, 137] on select "Choose an option... Pending Applied Excluded (Questions) Excluded (Expired) Exc…" at bounding box center [395, 143] width 67 height 13
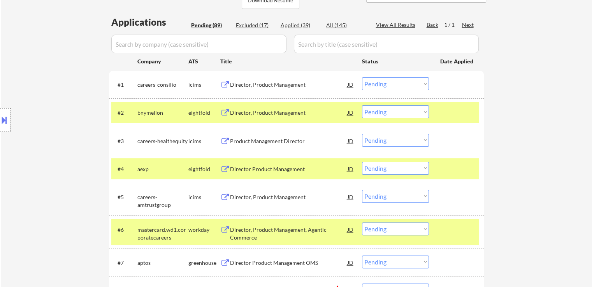
scroll to position [0, 0]
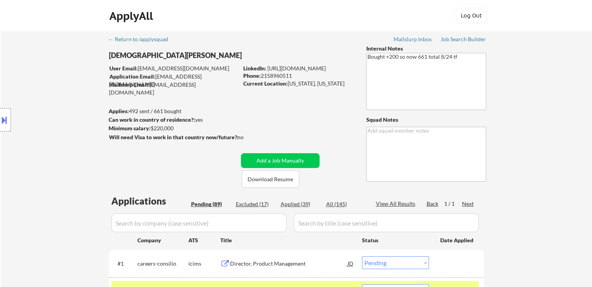
click at [289, 202] on div "Applied (39)" at bounding box center [299, 204] width 39 height 8
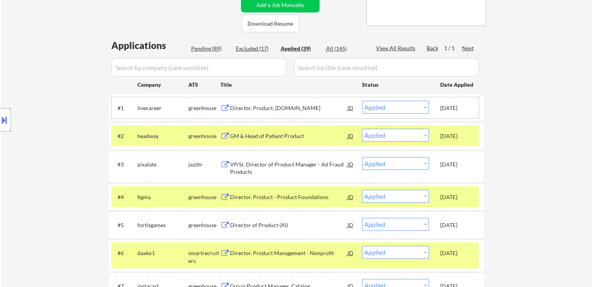
drag, startPoint x: 437, startPoint y: 107, endPoint x: 471, endPoint y: 107, distance: 34.2
click at [471, 107] on div "#1 livecareer greenhouse Director, Product, [DOMAIN_NAME] JD warning_amber Choo…" at bounding box center [294, 107] width 367 height 21
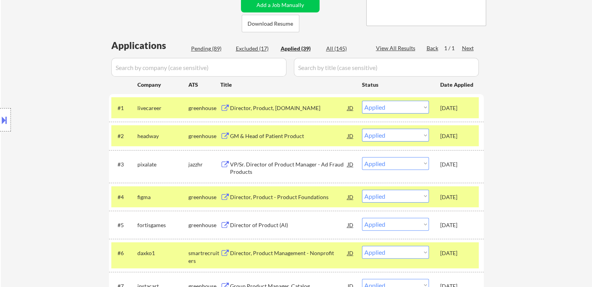
copy div "[DATE]"
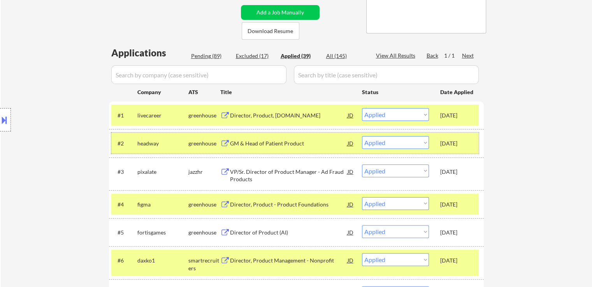
scroll to position [117, 0]
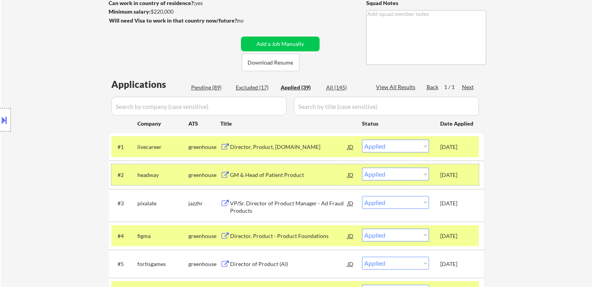
click at [207, 86] on div "Pending (89)" at bounding box center [210, 88] width 39 height 8
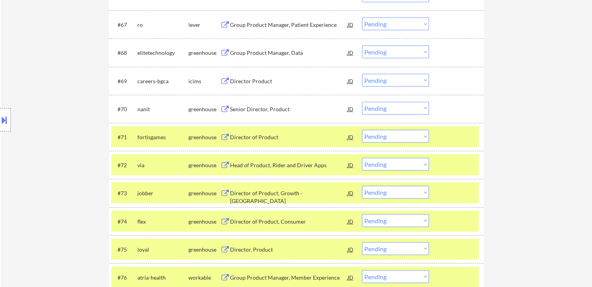
scroll to position [2295, 0]
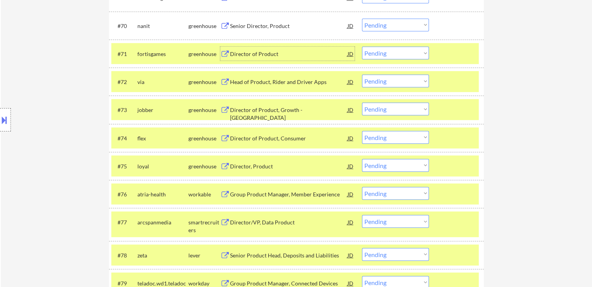
click at [250, 52] on div "Director of Product" at bounding box center [288, 54] width 117 height 8
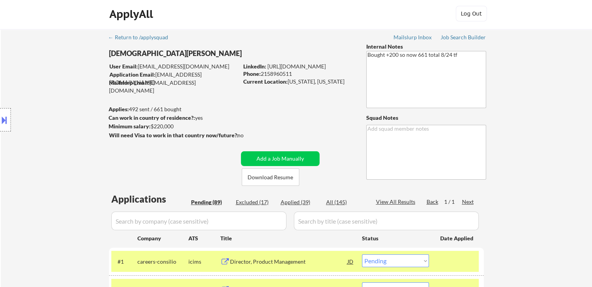
scroll to position [0, 0]
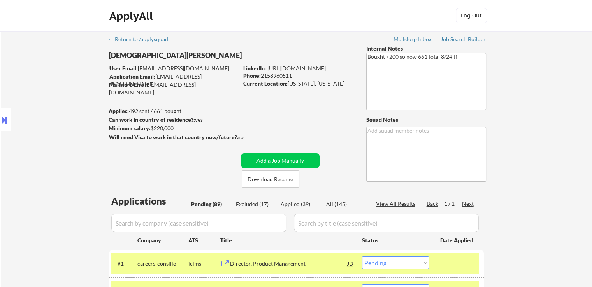
click at [300, 204] on div "Applied (39)" at bounding box center [299, 204] width 39 height 8
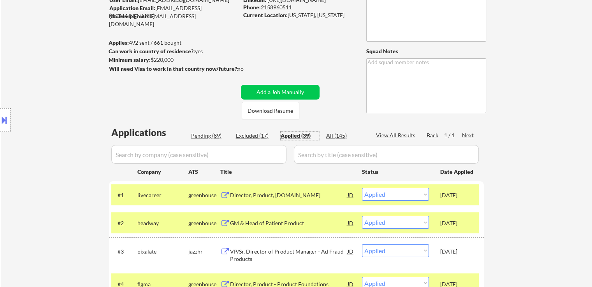
scroll to position [39, 0]
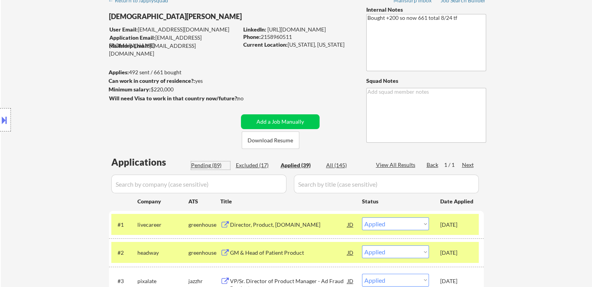
click at [203, 167] on div "Pending (89)" at bounding box center [210, 165] width 39 height 8
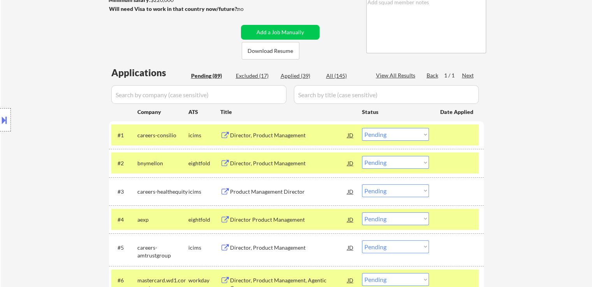
scroll to position [0, 0]
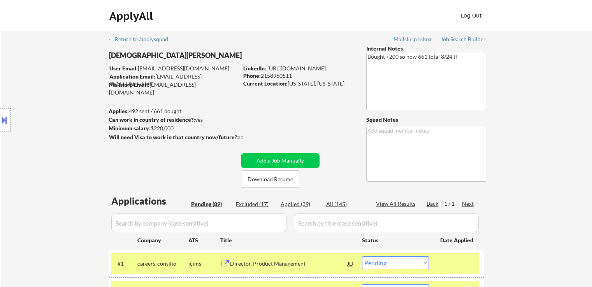
click at [296, 203] on div "Applied (39)" at bounding box center [299, 204] width 39 height 8
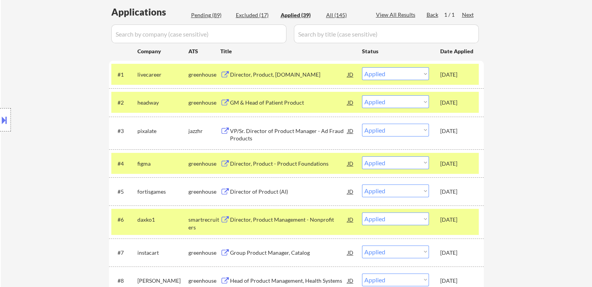
scroll to position [311, 0]
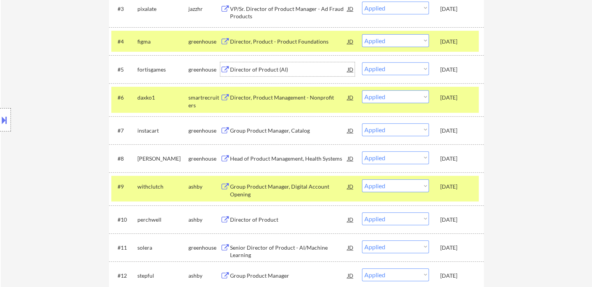
click at [257, 72] on div "Director of Product (AI)" at bounding box center [288, 70] width 117 height 8
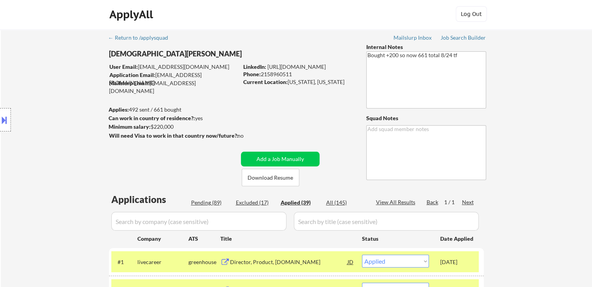
scroll to position [0, 0]
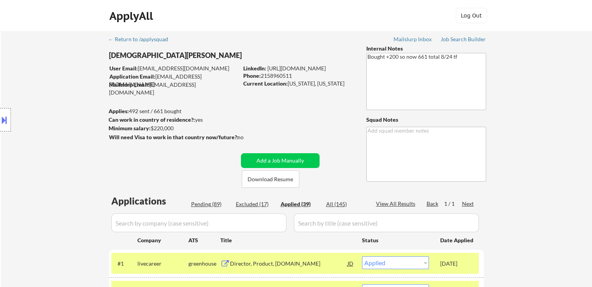
click at [206, 206] on div "Pending (89)" at bounding box center [210, 204] width 39 height 8
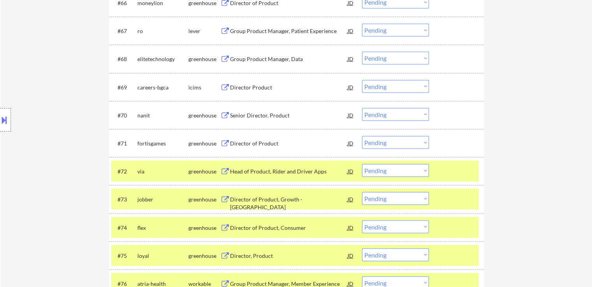
drag, startPoint x: 415, startPoint y: 141, endPoint x: 411, endPoint y: 146, distance: 6.6
click at [415, 141] on select "Choose an option... Pending Applied Excluded (Questions) Excluded (Expired) Exc…" at bounding box center [395, 142] width 67 height 13
click at [362, 136] on select "Choose an option... Pending Applied Excluded (Questions) Excluded (Expired) Exc…" at bounding box center [395, 142] width 67 height 13
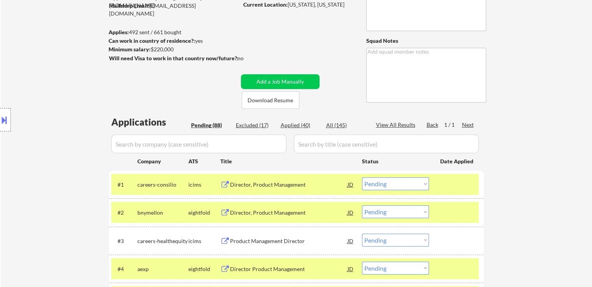
scroll to position [233, 0]
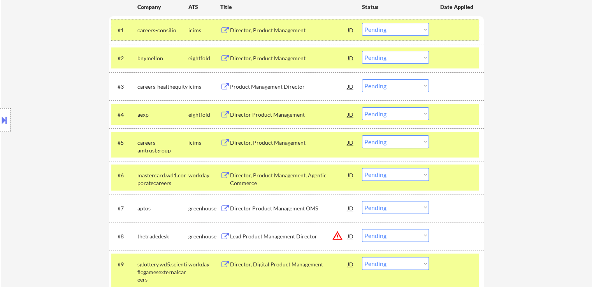
drag, startPoint x: 457, startPoint y: 30, endPoint x: 456, endPoint y: 59, distance: 29.2
click at [457, 35] on div at bounding box center [457, 30] width 34 height 14
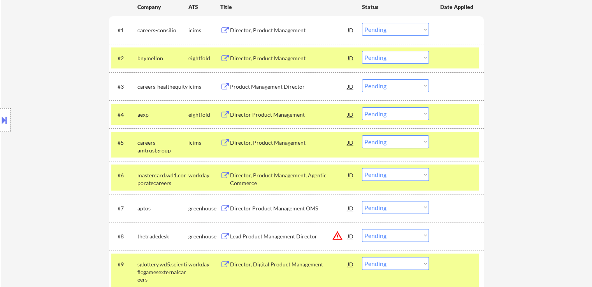
drag, startPoint x: 456, startPoint y: 59, endPoint x: 450, endPoint y: 122, distance: 63.3
click at [456, 64] on div at bounding box center [457, 58] width 34 height 14
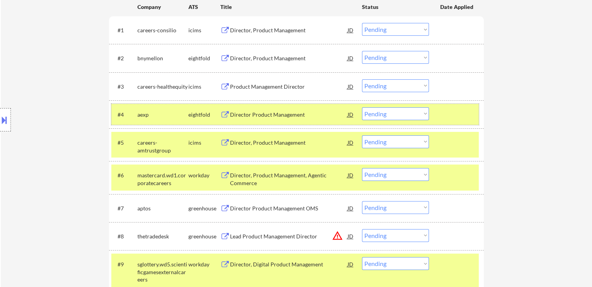
drag, startPoint x: 451, startPoint y: 114, endPoint x: 453, endPoint y: 147, distance: 32.3
click at [452, 116] on div at bounding box center [457, 114] width 34 height 14
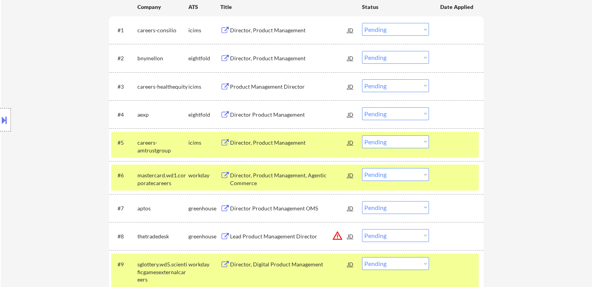
drag, startPoint x: 453, startPoint y: 147, endPoint x: 453, endPoint y: 172, distance: 25.7
click at [453, 147] on div at bounding box center [457, 142] width 34 height 14
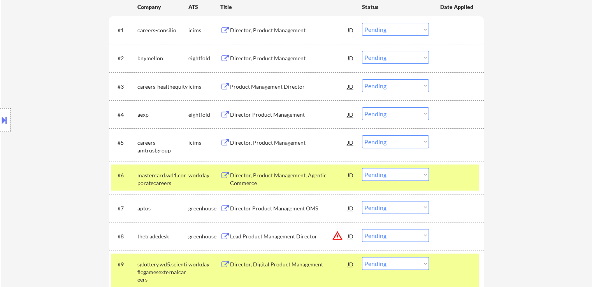
click at [453, 182] on div at bounding box center [457, 175] width 34 height 14
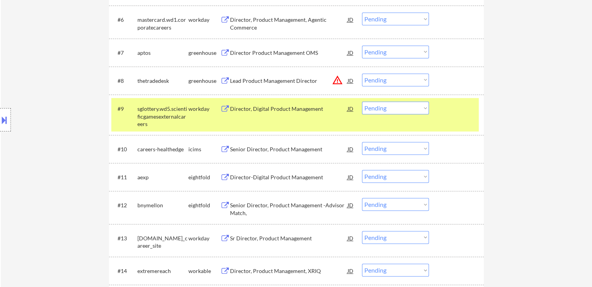
drag, startPoint x: 436, startPoint y: 117, endPoint x: 364, endPoint y: 141, distance: 76.6
click at [435, 117] on div "#9 sglottery.wd5.scientificgamesexternalcareers workday Director, Digital Produ…" at bounding box center [294, 114] width 367 height 33
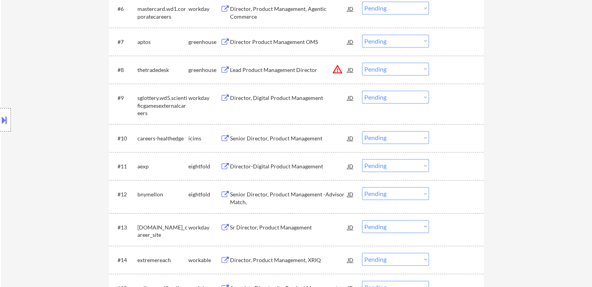
scroll to position [545, 0]
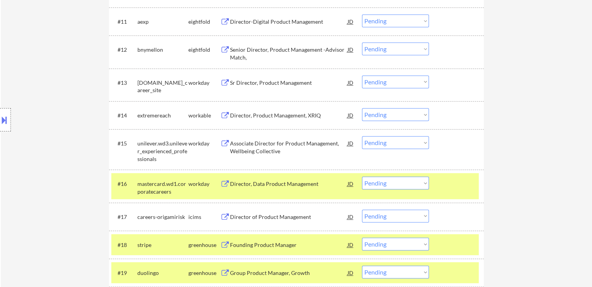
click at [448, 186] on div at bounding box center [457, 184] width 34 height 14
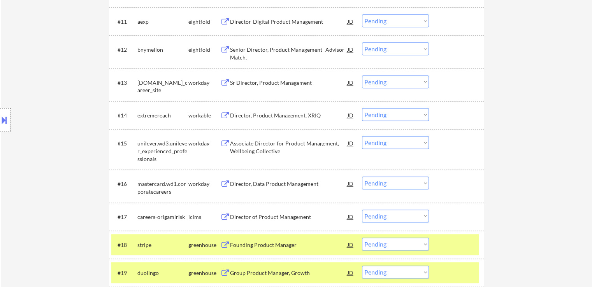
click at [263, 117] on div "Director, Product Management, XRIQ" at bounding box center [288, 116] width 117 height 8
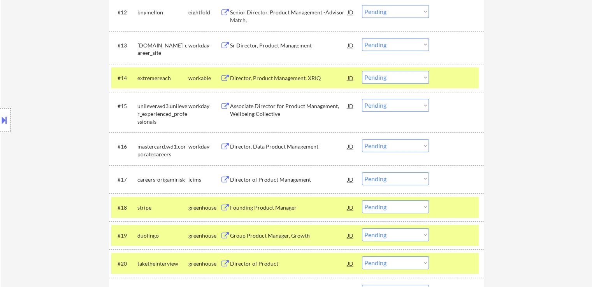
scroll to position [622, 0]
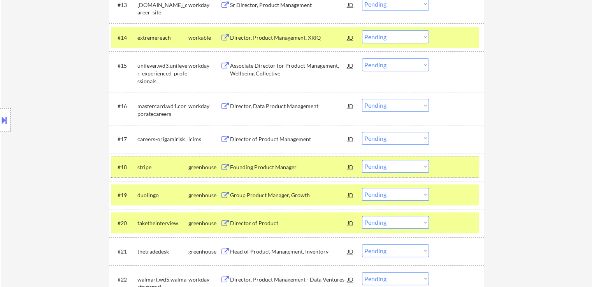
drag, startPoint x: 462, startPoint y: 164, endPoint x: 460, endPoint y: 203, distance: 38.5
click at [462, 166] on div at bounding box center [457, 167] width 34 height 14
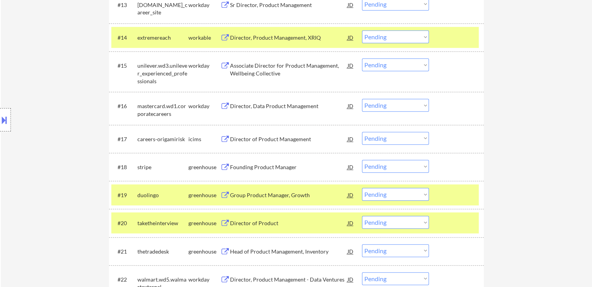
click at [459, 198] on div at bounding box center [457, 195] width 34 height 14
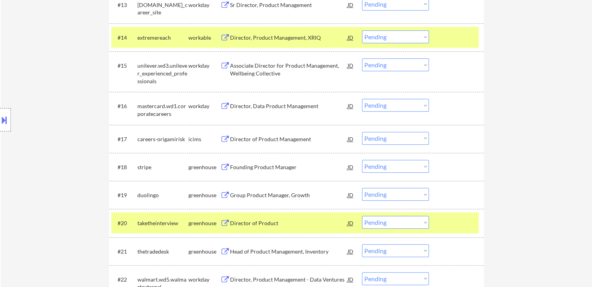
click at [452, 225] on div at bounding box center [457, 223] width 34 height 14
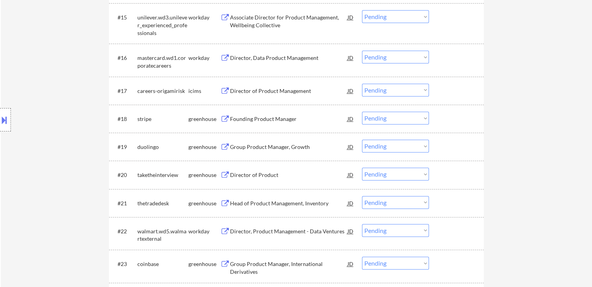
scroll to position [700, 0]
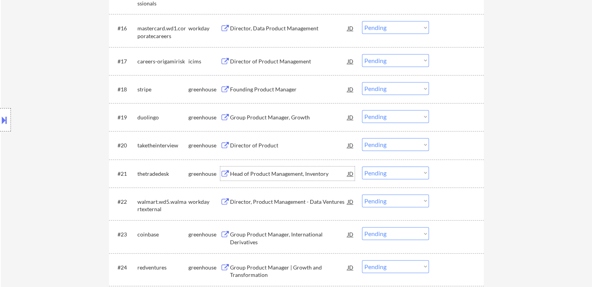
click at [257, 174] on div "Head of Product Management, Inventory" at bounding box center [288, 174] width 117 height 8
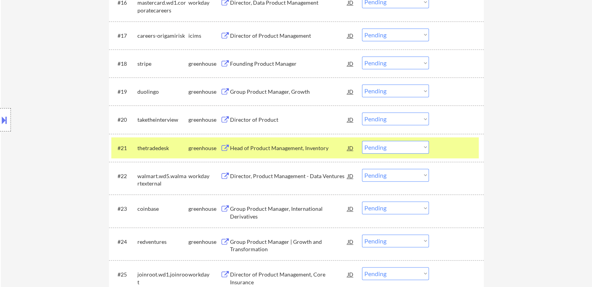
scroll to position [739, 0]
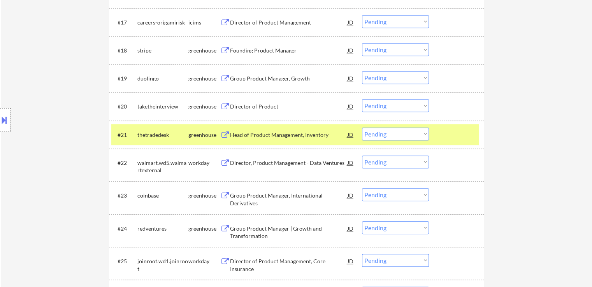
click at [252, 200] on div "Group Product Manager, International Derivatives" at bounding box center [288, 199] width 117 height 15
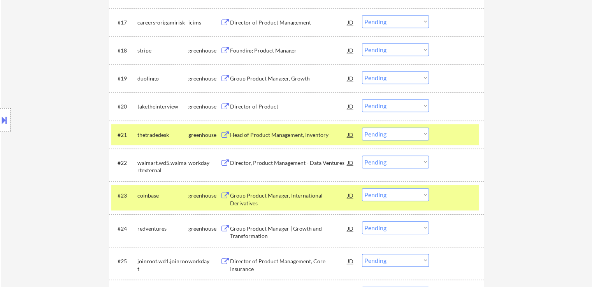
click at [249, 233] on div "Group Product Manager | Growth and Transformation" at bounding box center [288, 232] width 117 height 15
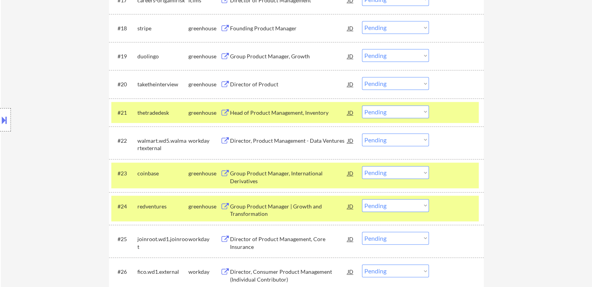
scroll to position [817, 0]
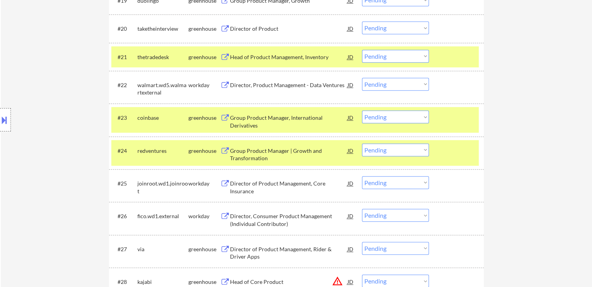
click at [258, 244] on div "Director of Product Management, Rider & Driver Apps" at bounding box center [288, 251] width 117 height 19
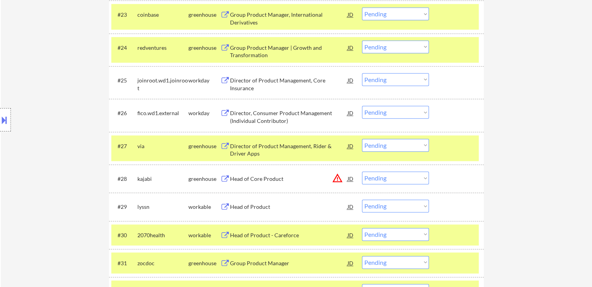
scroll to position [933, 0]
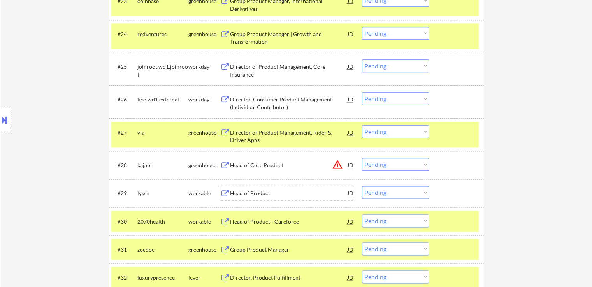
click at [247, 194] on div "Head of Product" at bounding box center [288, 193] width 117 height 8
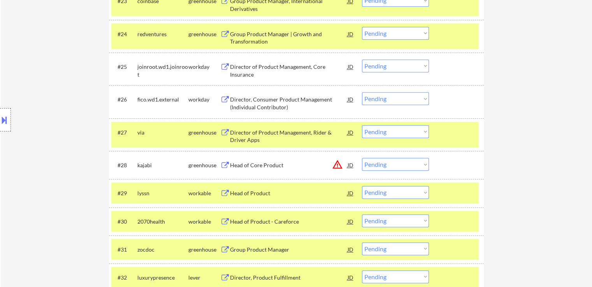
click at [249, 224] on div "Head of Product - Careforce" at bounding box center [288, 222] width 117 height 8
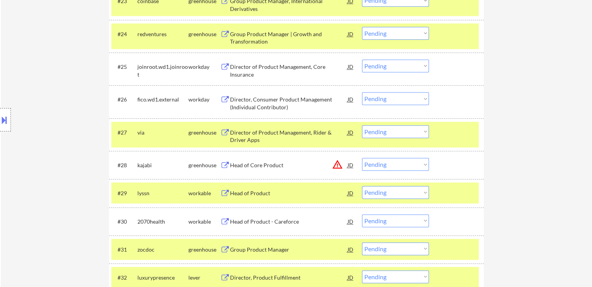
click at [251, 249] on div "Group Product Manager" at bounding box center [288, 250] width 117 height 8
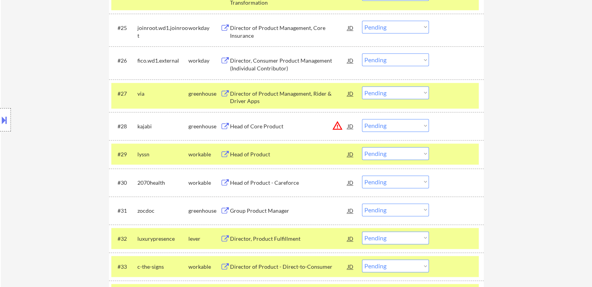
click at [257, 240] on div "Director, Product Fulfillment" at bounding box center [288, 239] width 117 height 8
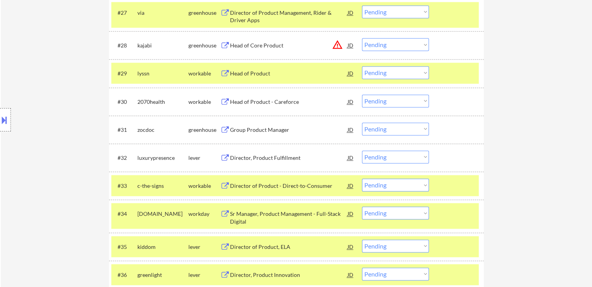
scroll to position [1089, 0]
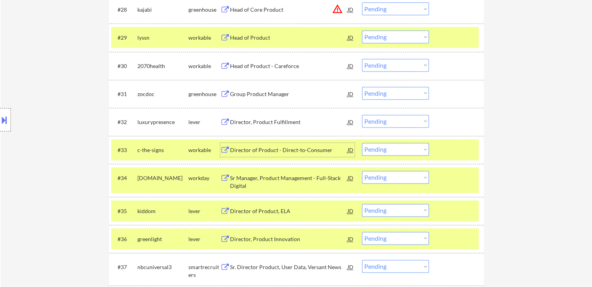
click at [248, 156] on div "Director of Product - Direct-to-Consumer" at bounding box center [288, 150] width 117 height 14
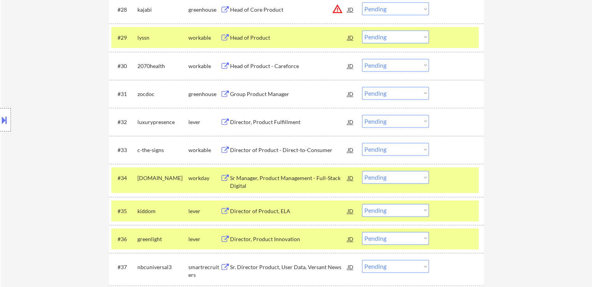
click at [245, 211] on div "Director of Product, ELA" at bounding box center [288, 211] width 117 height 8
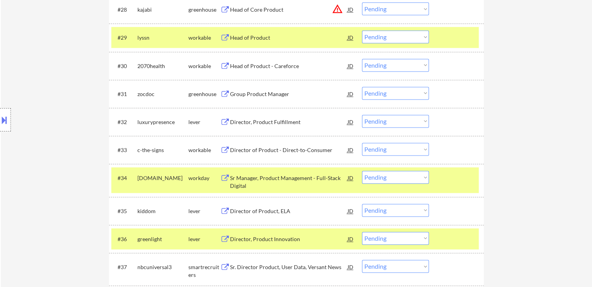
click at [249, 237] on div "Director, Product Innovation" at bounding box center [288, 239] width 117 height 8
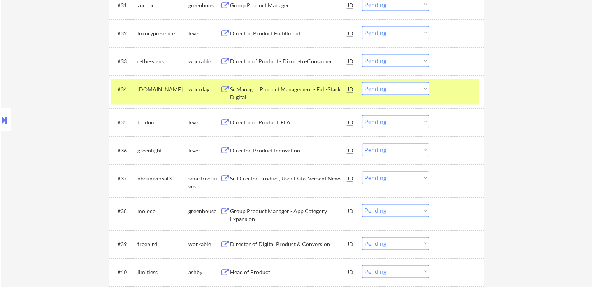
scroll to position [1206, 0]
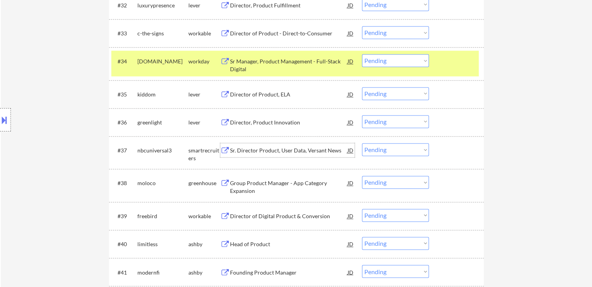
click at [247, 149] on div "Sr. Director Product, User Data, Versant News" at bounding box center [288, 151] width 117 height 8
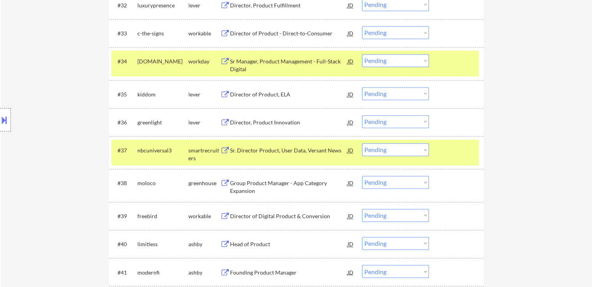
click at [249, 186] on div "Group Product Manager - App Category Expansion" at bounding box center [288, 186] width 117 height 15
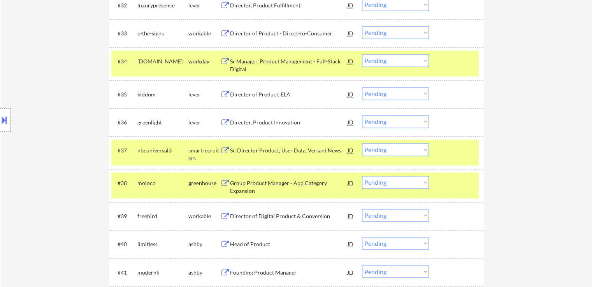
click at [247, 214] on div "Director of Digital Product & Conversion" at bounding box center [288, 216] width 117 height 8
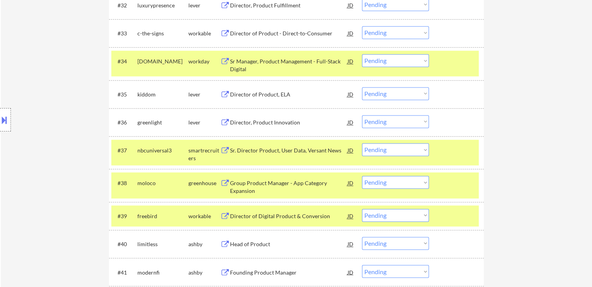
scroll to position [730, 0]
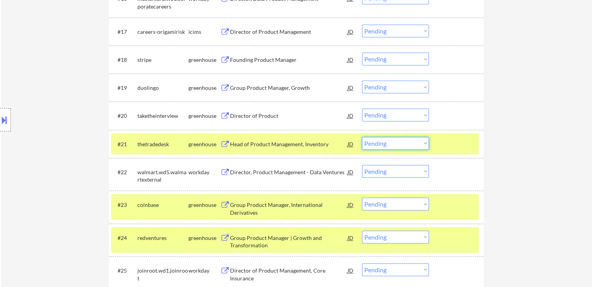
click at [407, 143] on select "Choose an option... Pending Applied Excluded (Questions) Excluded (Expired) Exc…" at bounding box center [395, 143] width 67 height 13
click at [362, 137] on select "Choose an option... Pending Applied Excluded (Questions) Excluded (Expired) Exc…" at bounding box center [395, 143] width 67 height 13
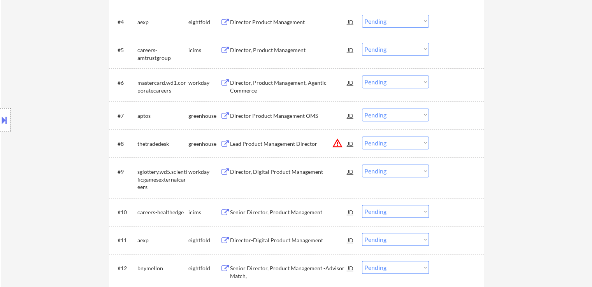
click at [0, 123] on button at bounding box center [4, 120] width 9 height 13
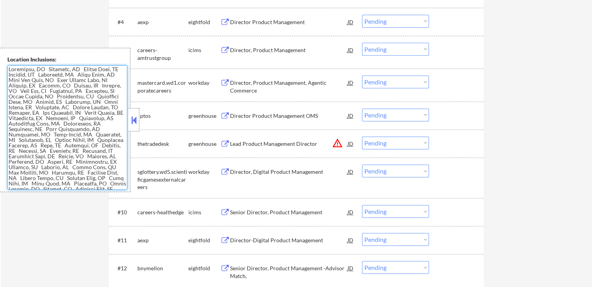
click at [44, 107] on textarea at bounding box center [67, 127] width 120 height 124
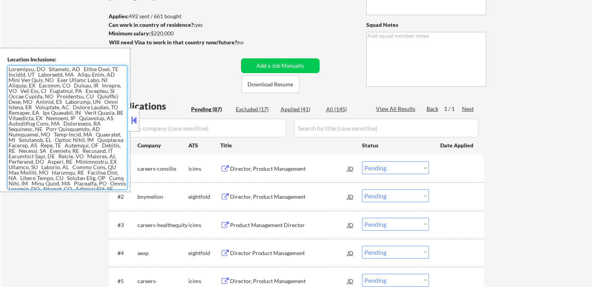
scroll to position [93, 0]
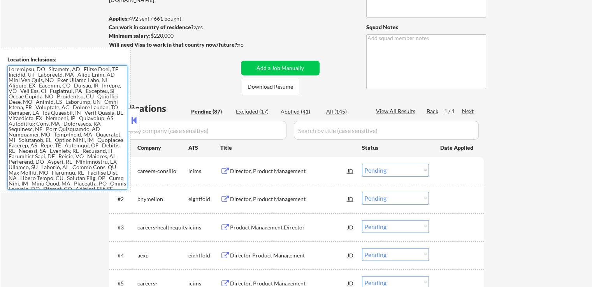
click at [130, 121] on button at bounding box center [134, 120] width 9 height 12
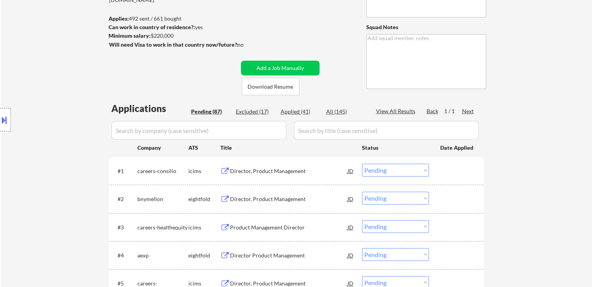
scroll to position [763, 0]
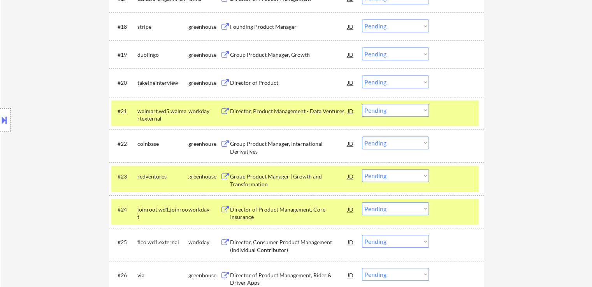
drag, startPoint x: 389, startPoint y: 144, endPoint x: 390, endPoint y: 148, distance: 4.7
click at [390, 144] on select "Choose an option... Pending Applied Excluded (Questions) Excluded (Expired) Exc…" at bounding box center [395, 143] width 67 height 13
click at [362, 137] on select "Choose an option... Pending Applied Excluded (Questions) Excluded (Expired) Exc…" at bounding box center [395, 143] width 67 height 13
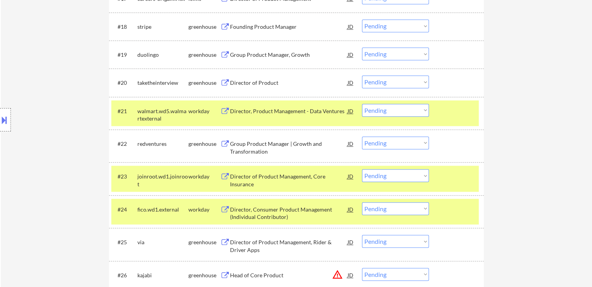
click at [392, 142] on select "Choose an option... Pending Applied Excluded (Questions) Excluded (Expired) Exc…" at bounding box center [395, 143] width 67 height 13
click at [362, 137] on select "Choose an option... Pending Applied Excluded (Questions) Excluded (Expired) Exc…" at bounding box center [395, 143] width 67 height 13
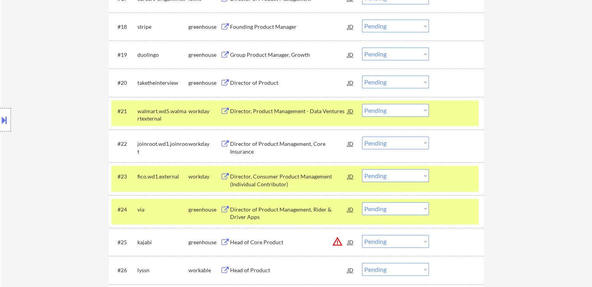
click at [0, 117] on button at bounding box center [4, 120] width 9 height 13
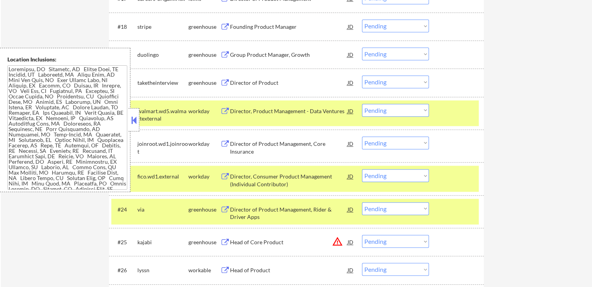
click at [70, 131] on textarea at bounding box center [67, 127] width 120 height 124
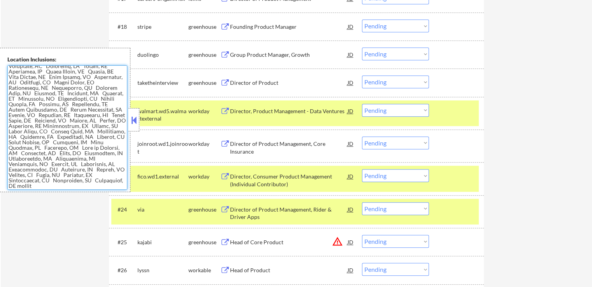
scroll to position [0, 0]
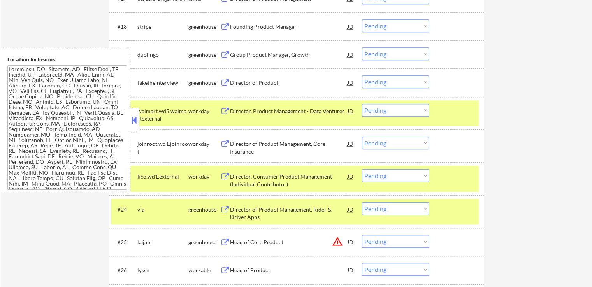
click at [135, 116] on button at bounding box center [134, 120] width 9 height 12
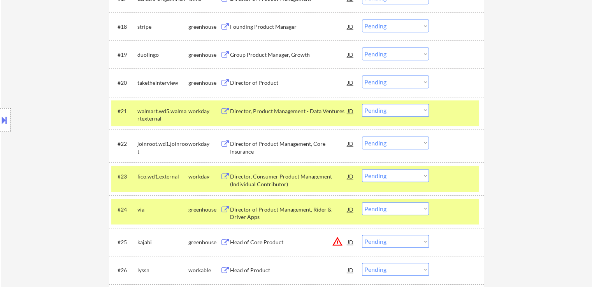
scroll to position [946, 0]
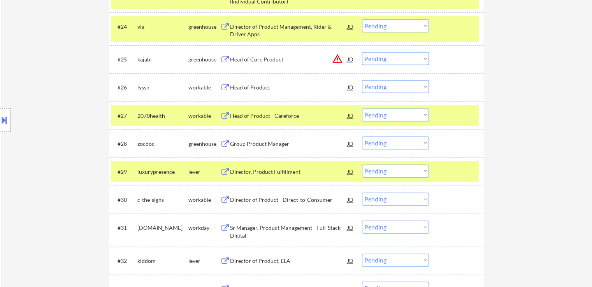
click at [392, 143] on select "Choose an option... Pending Applied Excluded (Questions) Excluded (Expired) Exc…" at bounding box center [395, 143] width 67 height 13
click at [362, 137] on select "Choose an option... Pending Applied Excluded (Questions) Excluded (Expired) Exc…" at bounding box center [395, 143] width 67 height 13
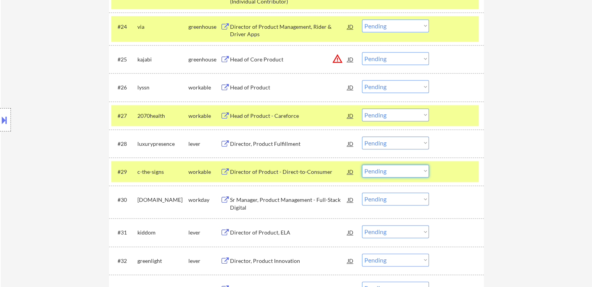
click at [401, 176] on select "Choose an option... Pending Applied Excluded (Questions) Excluded (Expired) Exc…" at bounding box center [395, 171] width 67 height 13
click at [362, 165] on select "Choose an option... Pending Applied Excluded (Questions) Excluded (Expired) Exc…" at bounding box center [395, 171] width 67 height 13
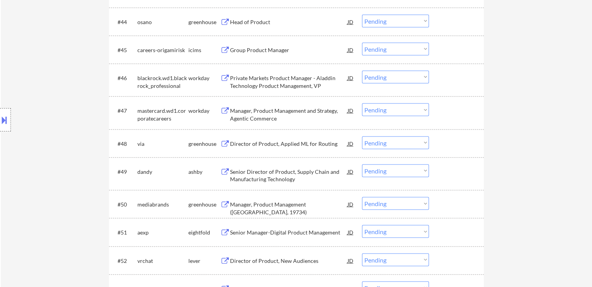
scroll to position [828, 0]
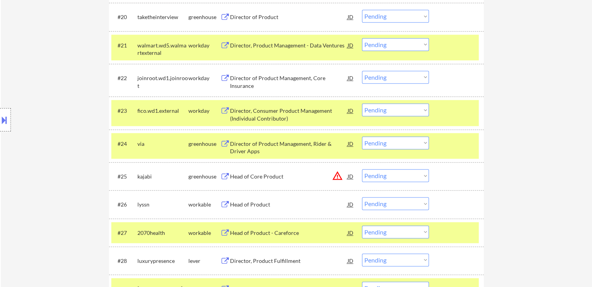
drag, startPoint x: 392, startPoint y: 140, endPoint x: 391, endPoint y: 149, distance: 8.3
click at [392, 140] on select "Choose an option... Pending Applied Excluded (Questions) Excluded (Expired) Exc…" at bounding box center [395, 143] width 67 height 13
click at [362, 137] on select "Choose an option... Pending Applied Excluded (Questions) Excluded (Expired) Exc…" at bounding box center [395, 143] width 67 height 13
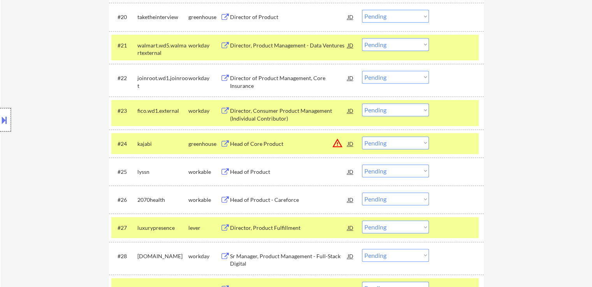
click at [9, 126] on div at bounding box center [5, 119] width 11 height 23
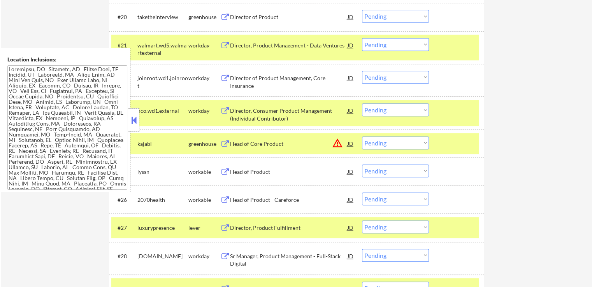
scroll to position [99, 0]
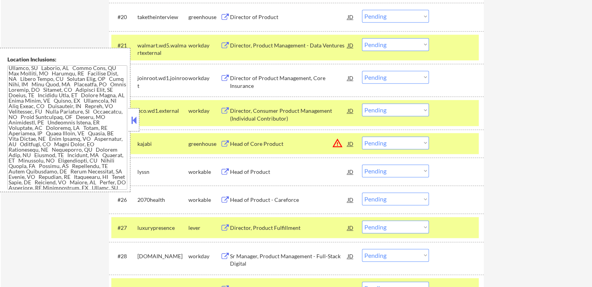
click at [133, 121] on button at bounding box center [134, 120] width 9 height 12
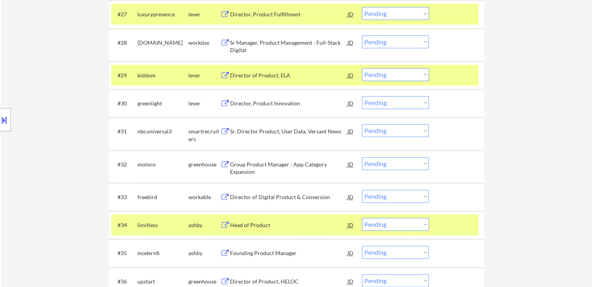
scroll to position [1079, 0]
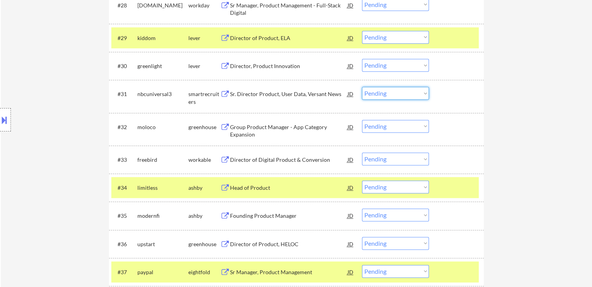
drag, startPoint x: 382, startPoint y: 95, endPoint x: 381, endPoint y: 99, distance: 4.3
click at [382, 95] on select "Choose an option... Pending Applied Excluded (Questions) Excluded (Expired) Exc…" at bounding box center [395, 93] width 67 height 13
click at [362, 87] on select "Choose an option... Pending Applied Excluded (Questions) Excluded (Expired) Exc…" at bounding box center [395, 93] width 67 height 13
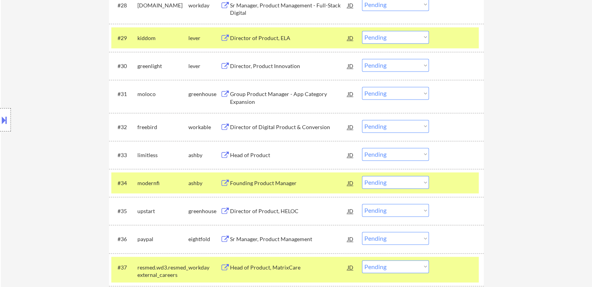
click at [398, 94] on select "Choose an option... Pending Applied Excluded (Questions) Excluded (Expired) Exc…" at bounding box center [395, 93] width 67 height 13
click at [398, 97] on select "Choose an option... Pending Applied Excluded (Questions) Excluded (Expired) Exc…" at bounding box center [395, 93] width 67 height 13
click at [362, 87] on select "Choose an option... Pending Applied Excluded (Questions) Excluded (Expired) Exc…" at bounding box center [395, 93] width 67 height 13
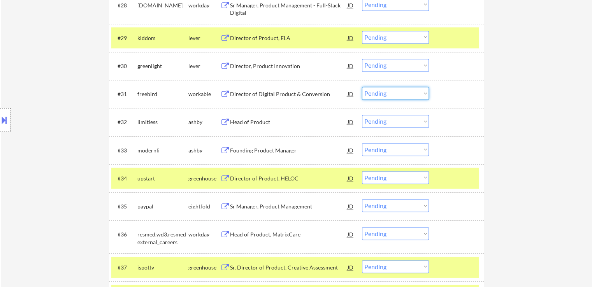
click at [405, 89] on select "Choose an option... Pending Applied Excluded (Questions) Excluded (Expired) Exc…" at bounding box center [395, 93] width 67 height 13
click at [362, 87] on select "Choose an option... Pending Applied Excluded (Questions) Excluded (Expired) Exc…" at bounding box center [395, 93] width 67 height 13
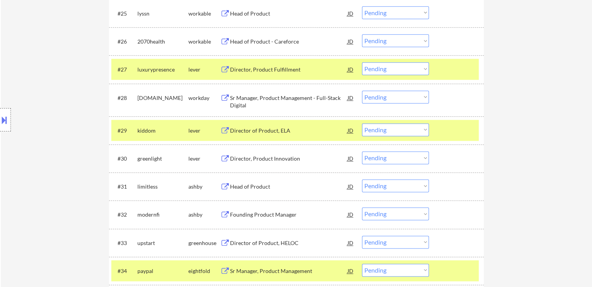
scroll to position [885, 0]
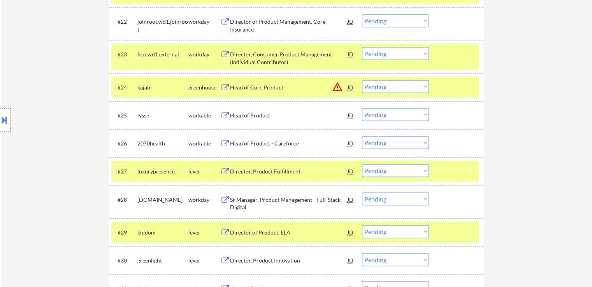
click at [251, 116] on div "Head of Product" at bounding box center [288, 116] width 117 height 8
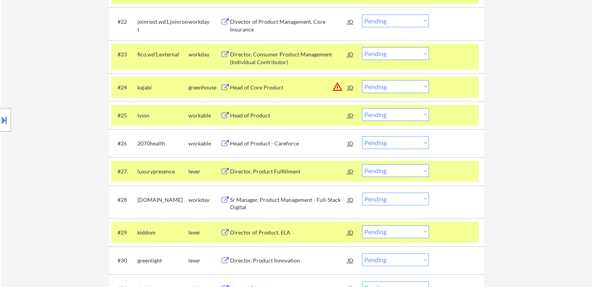
drag, startPoint x: 250, startPoint y: 145, endPoint x: 250, endPoint y: 161, distance: 15.9
click at [250, 144] on div "Head of Product - Careforce" at bounding box center [288, 144] width 117 height 8
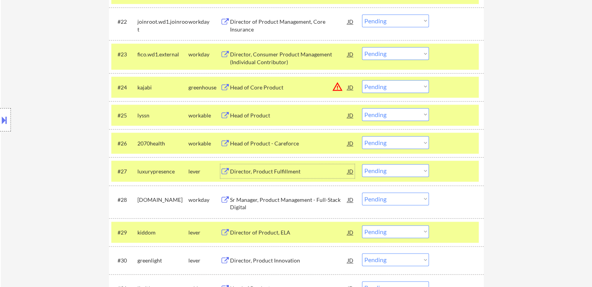
click at [250, 172] on div "Director, Product Fulfillment" at bounding box center [288, 172] width 117 height 8
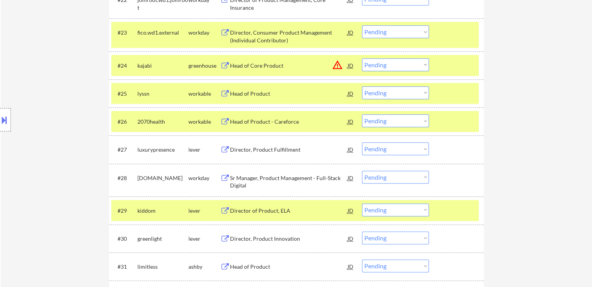
scroll to position [924, 0]
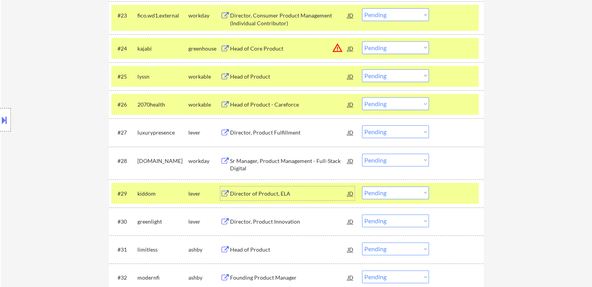
click at [257, 192] on div "Director of Product, ELA" at bounding box center [288, 194] width 117 height 8
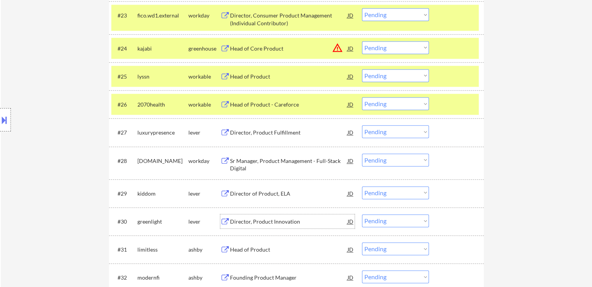
click at [257, 221] on div "Director, Product Innovation" at bounding box center [288, 222] width 117 height 8
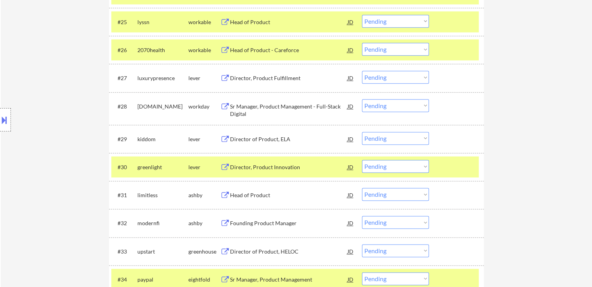
scroll to position [1002, 0]
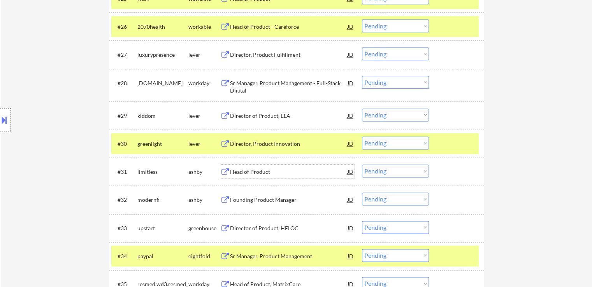
click at [242, 171] on div "Head of Product" at bounding box center [288, 172] width 117 height 8
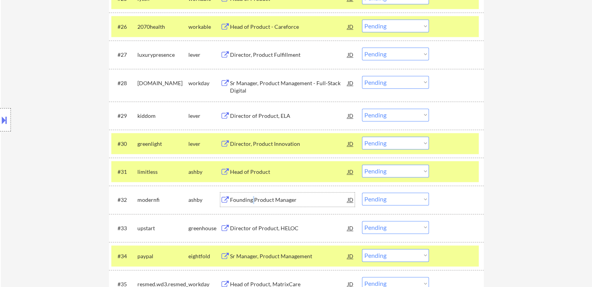
click at [254, 200] on div "Founding Product Manager" at bounding box center [288, 200] width 117 height 8
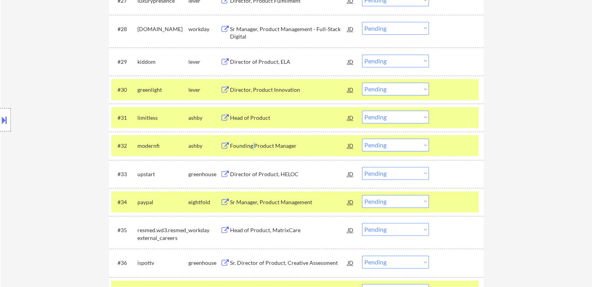
scroll to position [1079, 0]
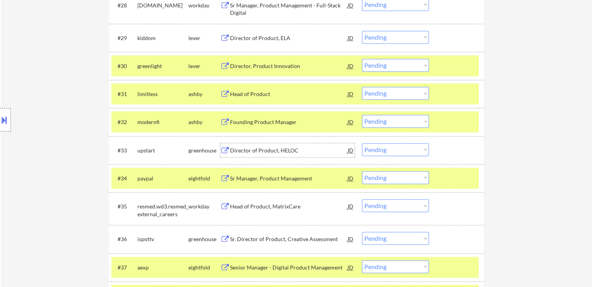
click at [265, 153] on div "Director of Product, HELOC" at bounding box center [288, 150] width 117 height 14
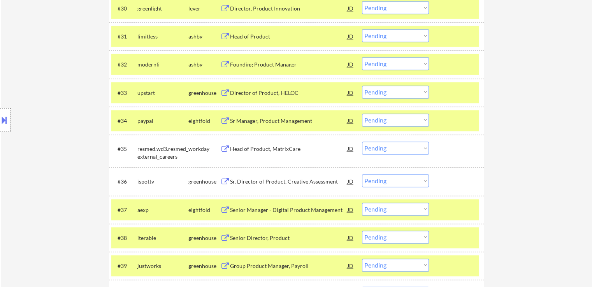
scroll to position [1157, 0]
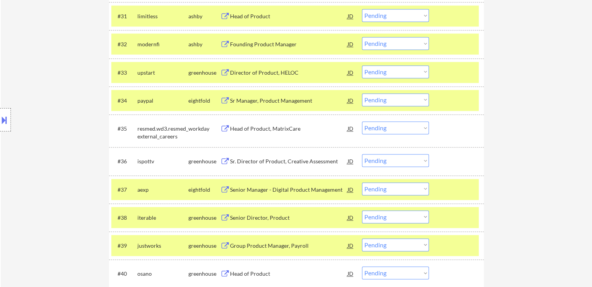
click at [249, 162] on div "Sr. Director of Product, Creative Assessment" at bounding box center [288, 162] width 117 height 8
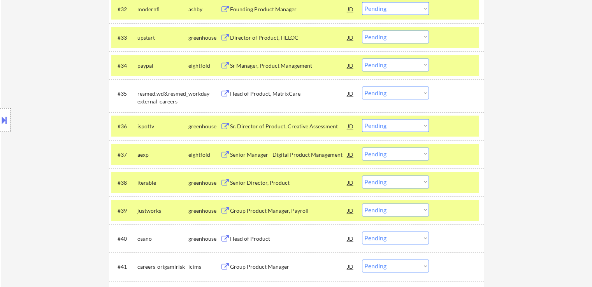
scroll to position [1196, 0]
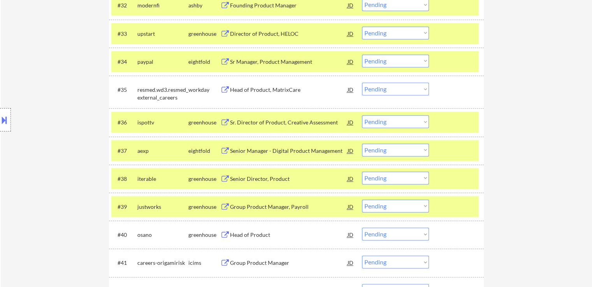
click at [264, 180] on div "Senior Director, Product" at bounding box center [288, 179] width 117 height 8
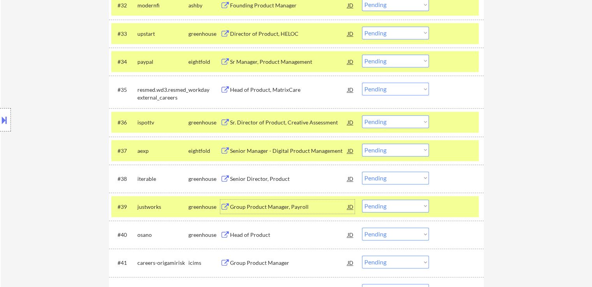
click at [265, 205] on div "Group Product Manager, Payroll" at bounding box center [288, 207] width 117 height 8
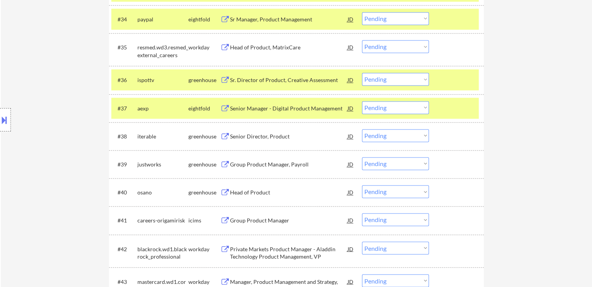
scroll to position [1274, 0]
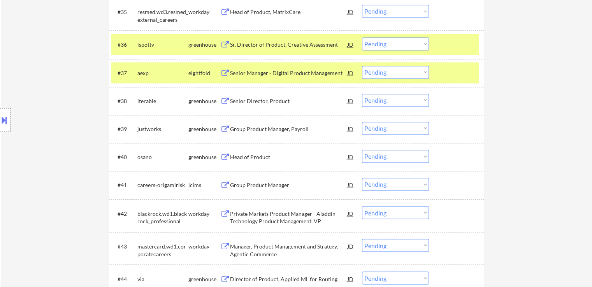
click at [244, 154] on div "Head of Product" at bounding box center [288, 157] width 117 height 8
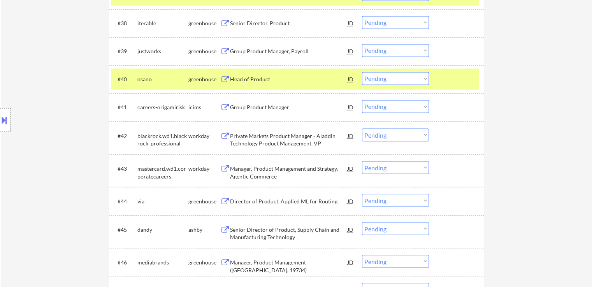
click at [254, 203] on div "Director of Product, Applied ML for Routing" at bounding box center [288, 201] width 117 height 8
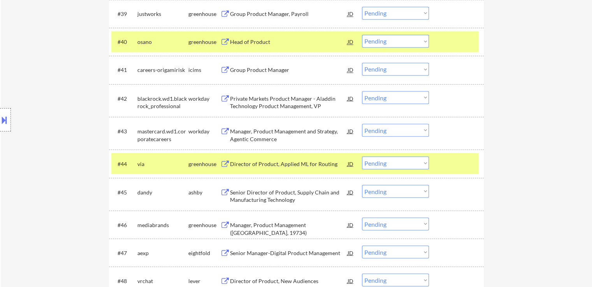
scroll to position [1391, 0]
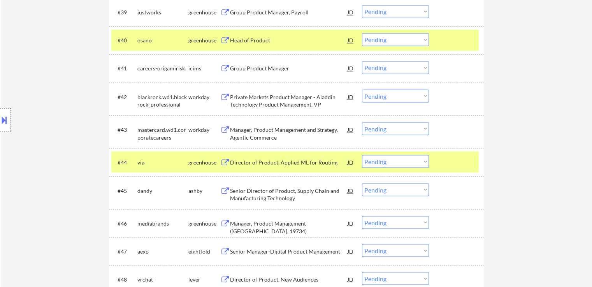
click at [264, 198] on div "Senior Director of Product, Supply Chain and Manufacturing Technology" at bounding box center [288, 194] width 117 height 15
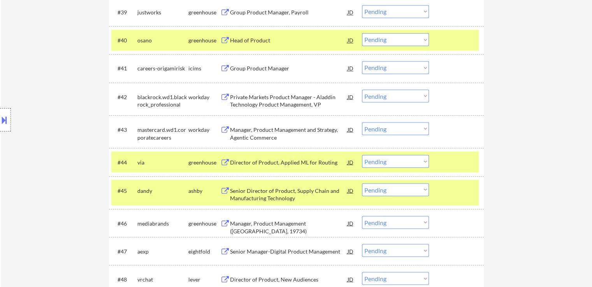
scroll to position [1030, 0]
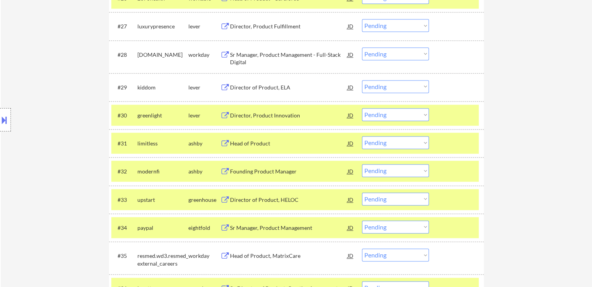
drag, startPoint x: 402, startPoint y: 144, endPoint x: 399, endPoint y: 148, distance: 5.8
click at [402, 144] on select "Choose an option... Pending Applied Excluded (Questions) Excluded (Expired) Exc…" at bounding box center [395, 142] width 67 height 13
click at [362, 136] on select "Choose an option... Pending Applied Excluded (Questions) Excluded (Expired) Exc…" at bounding box center [395, 142] width 67 height 13
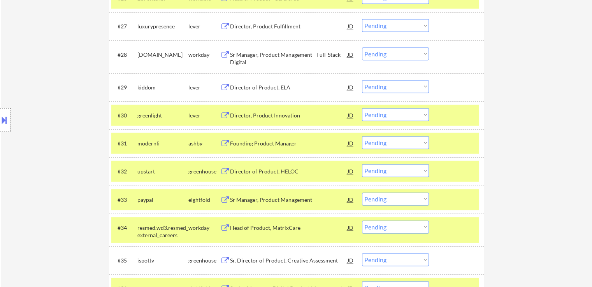
click at [391, 142] on select "Choose an option... Pending Applied Excluded (Questions) Excluded (Expired) Exc…" at bounding box center [395, 142] width 67 height 13
click at [362, 136] on select "Choose an option... Pending Applied Excluded (Questions) Excluded (Expired) Exc…" at bounding box center [395, 142] width 67 height 13
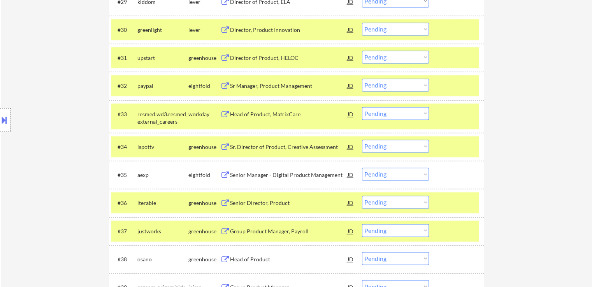
scroll to position [1147, 0]
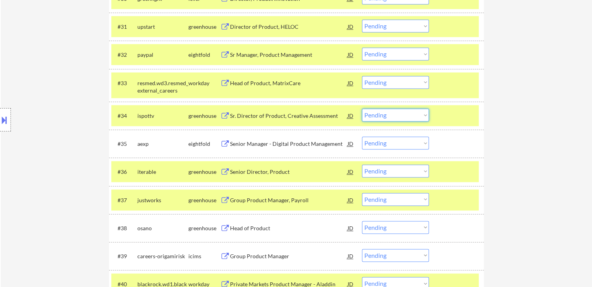
click at [378, 112] on select "Choose an option... Pending Applied Excluded (Questions) Excluded (Expired) Exc…" at bounding box center [395, 115] width 67 height 13
click at [362, 109] on select "Choose an option... Pending Applied Excluded (Questions) Excluded (Expired) Exc…" at bounding box center [395, 115] width 67 height 13
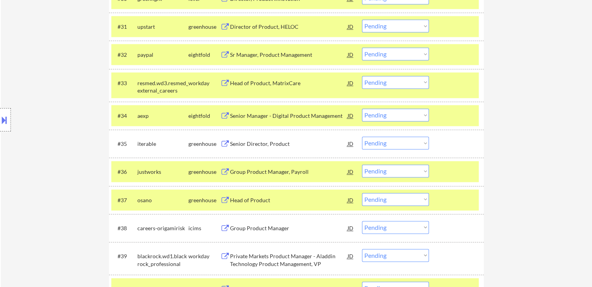
click at [386, 145] on select "Choose an option... Pending Applied Excluded (Questions) Excluded (Expired) Exc…" at bounding box center [395, 143] width 67 height 13
click at [362, 137] on select "Choose an option... Pending Applied Excluded (Questions) Excluded (Expired) Exc…" at bounding box center [395, 143] width 67 height 13
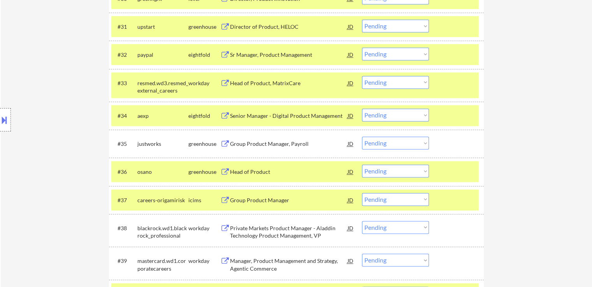
click at [412, 142] on select "Choose an option... Pending Applied Excluded (Questions) Excluded (Expired) Exc…" at bounding box center [395, 143] width 67 height 13
click at [362, 137] on select "Choose an option... Pending Applied Excluded (Questions) Excluded (Expired) Exc…" at bounding box center [395, 143] width 67 height 13
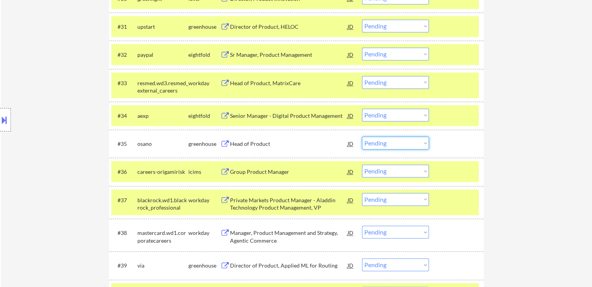
click at [382, 143] on select "Choose an option... Pending Applied Excluded (Questions) Excluded (Expired) Exc…" at bounding box center [395, 143] width 67 height 13
click at [362, 137] on select "Choose an option... Pending Applied Excluded (Questions) Excluded (Expired) Exc…" at bounding box center [395, 143] width 67 height 13
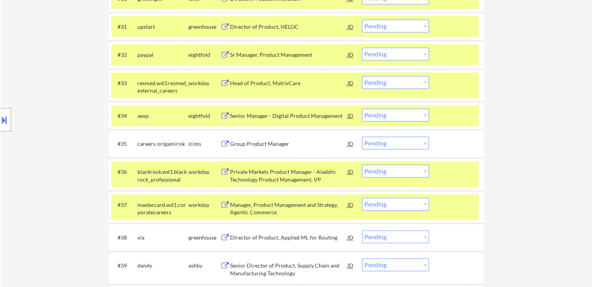
click at [521, 82] on div "← Return to /applysquad Mailslurp Inbox Job Search Builder [DEMOGRAPHIC_DATA][P…" at bounding box center [296, 104] width 591 height 2441
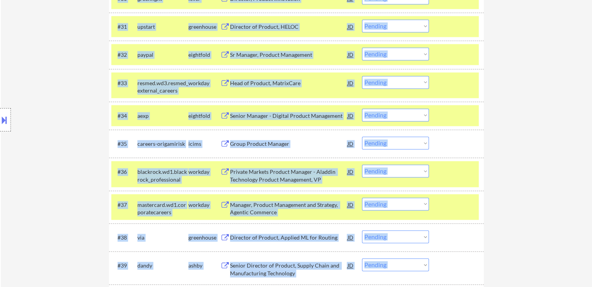
drag, startPoint x: 590, startPoint y: 132, endPoint x: 597, endPoint y: 50, distance: 82.3
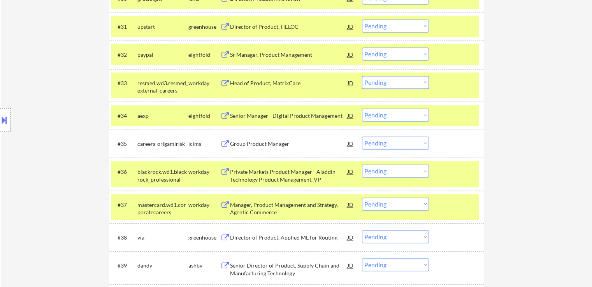
click at [518, 109] on div "← Return to /applysquad Mailslurp Inbox Job Search Builder [DEMOGRAPHIC_DATA][P…" at bounding box center [296, 104] width 591 height 2441
click at [524, 78] on div "← Return to /applysquad Mailslurp Inbox Job Search Builder [DEMOGRAPHIC_DATA][P…" at bounding box center [296, 104] width 591 height 2441
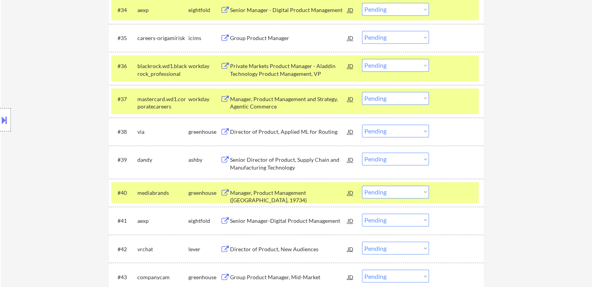
scroll to position [1263, 0]
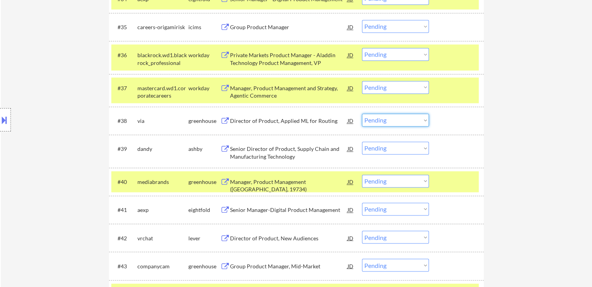
click at [396, 122] on select "Choose an option... Pending Applied Excluded (Questions) Excluded (Expired) Exc…" at bounding box center [395, 120] width 67 height 13
click at [362, 114] on select "Choose an option... Pending Applied Excluded (Questions) Excluded (Expired) Exc…" at bounding box center [395, 120] width 67 height 13
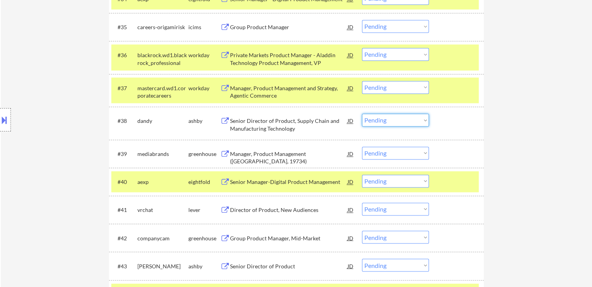
click at [410, 124] on select "Choose an option... Pending Applied Excluded (Questions) Excluded (Expired) Exc…" at bounding box center [395, 120] width 67 height 13
click at [362, 114] on select "Choose an option... Pending Applied Excluded (Questions) Excluded (Expired) Exc…" at bounding box center [395, 120] width 67 height 13
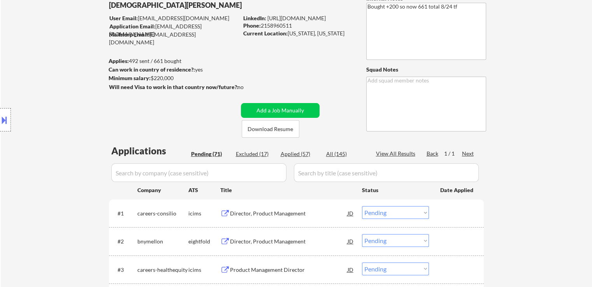
scroll to position [78, 0]
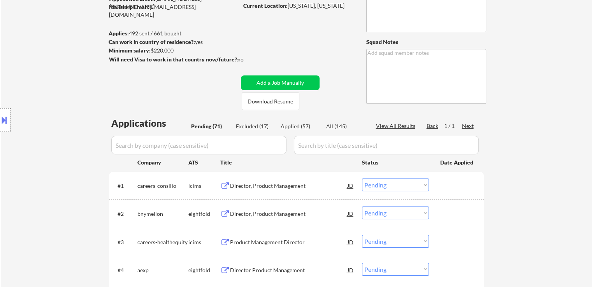
click at [289, 126] on div "Applied (57)" at bounding box center [299, 127] width 39 height 8
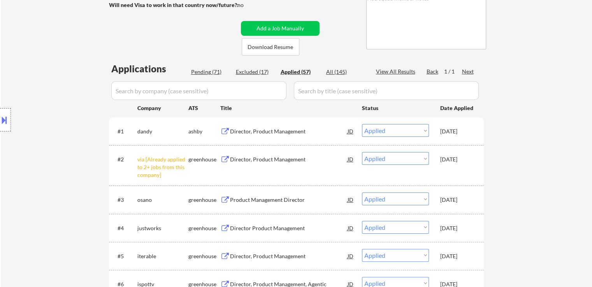
scroll to position [156, 0]
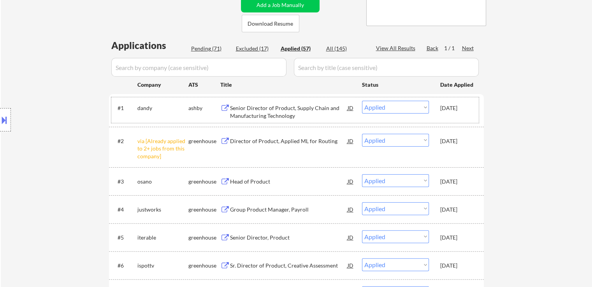
drag, startPoint x: 436, startPoint y: 108, endPoint x: 472, endPoint y: 104, distance: 36.4
click at [472, 104] on div "#1 [PERSON_NAME] Senior Director of Product, Supply Chain and Manufacturing Tec…" at bounding box center [294, 110] width 367 height 26
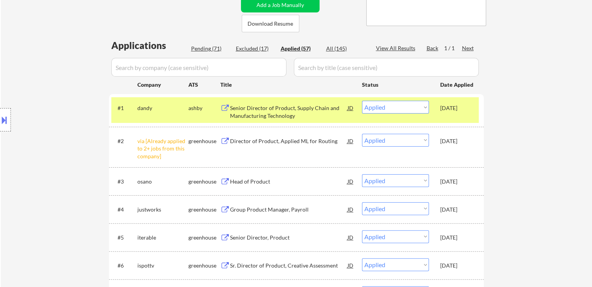
copy div "[DATE]"
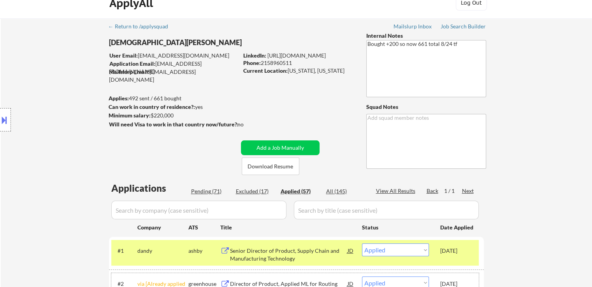
scroll to position [0, 0]
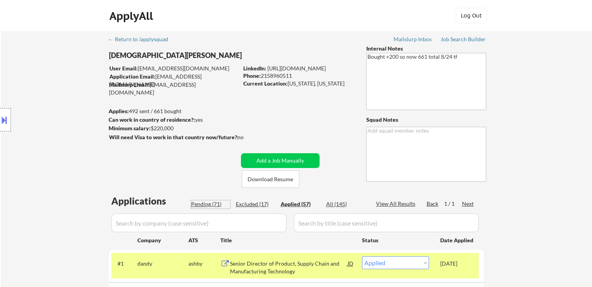
click at [199, 203] on div "Pending (71)" at bounding box center [210, 204] width 39 height 8
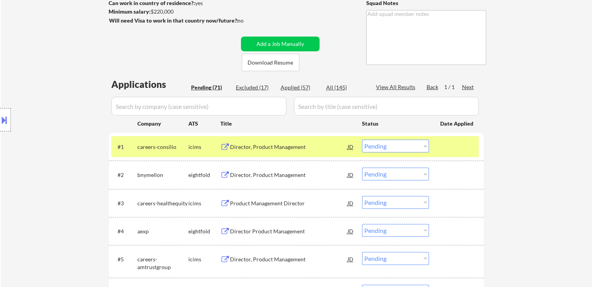
drag, startPoint x: 8, startPoint y: 159, endPoint x: 27, endPoint y: 166, distance: 20.3
click at [10, 159] on div "Location Inclusions:" at bounding box center [69, 120] width 139 height 144
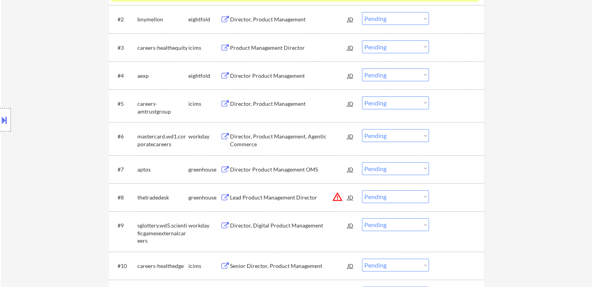
scroll to position [350, 0]
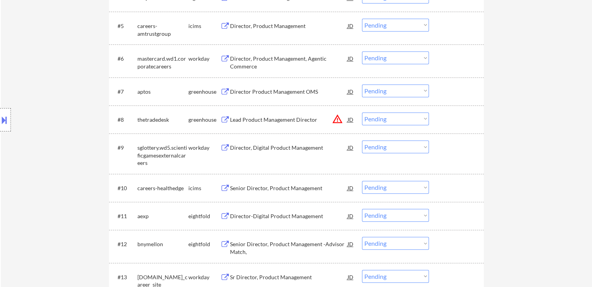
drag, startPoint x: 555, startPoint y: 77, endPoint x: 510, endPoint y: 87, distance: 45.5
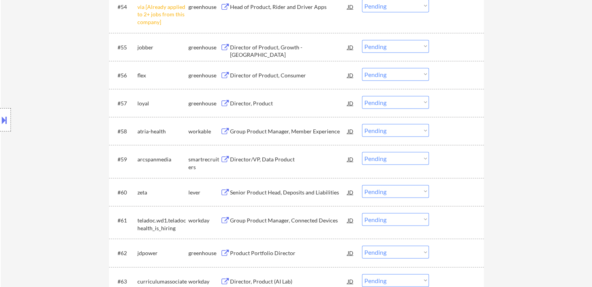
scroll to position [1984, 0]
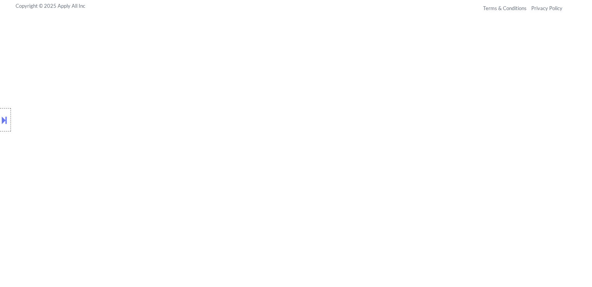
scroll to position [2225, 0]
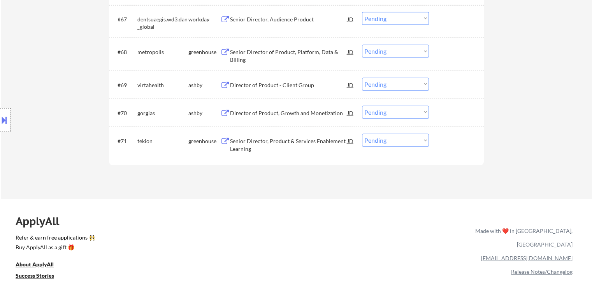
click at [270, 88] on div "Director of Product - Client Group" at bounding box center [288, 85] width 117 height 8
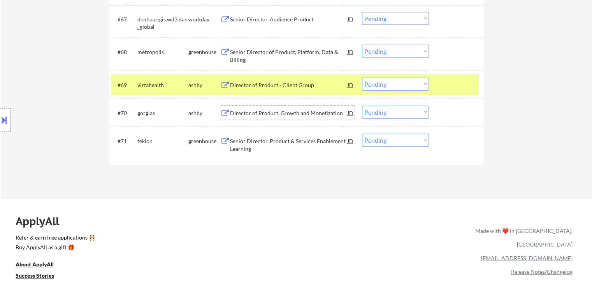
click at [270, 113] on div "Director of Product, Growth and Monetization" at bounding box center [288, 113] width 117 height 8
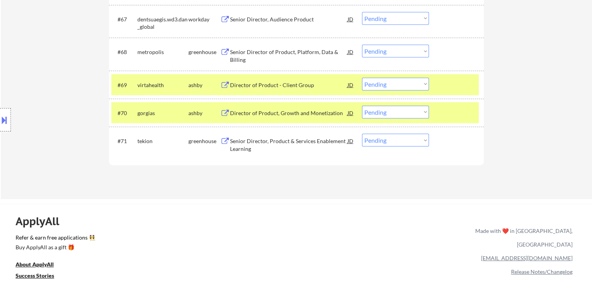
drag, startPoint x: 254, startPoint y: 142, endPoint x: 250, endPoint y: 99, distance: 43.3
click at [254, 141] on div "Senior Director, Product & Services Enablement Learning" at bounding box center [288, 144] width 117 height 15
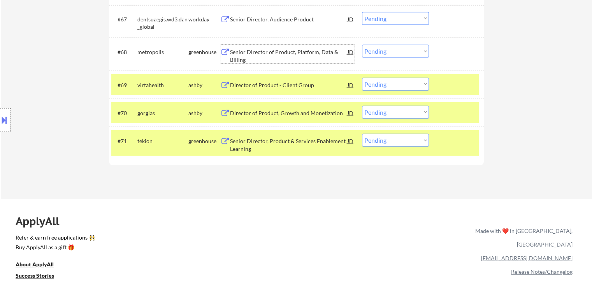
click at [247, 47] on div "Senior Director of Product, Platform, Data & Billing" at bounding box center [288, 54] width 117 height 19
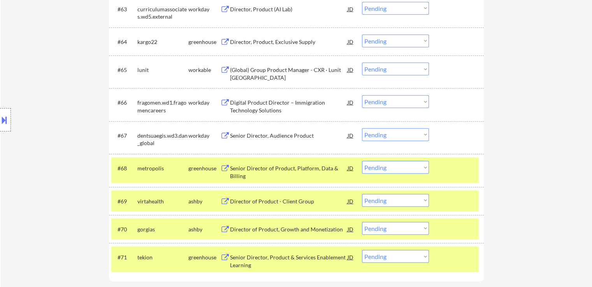
scroll to position [2069, 0]
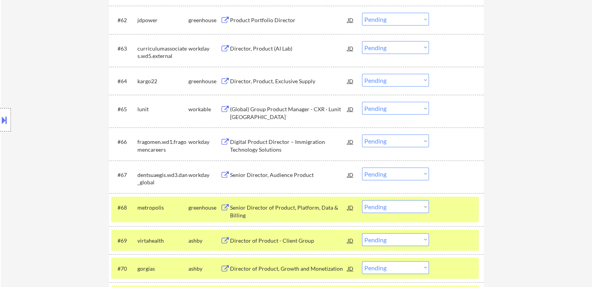
click at [243, 82] on div "Director, Product, Exclusive Supply" at bounding box center [288, 81] width 117 height 8
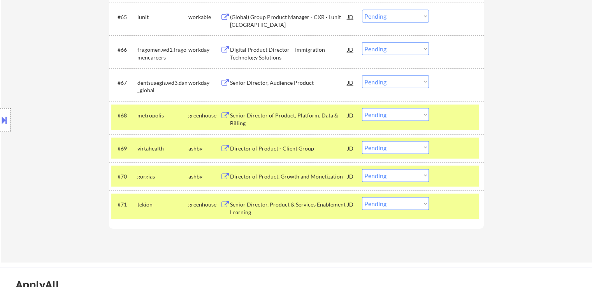
scroll to position [2186, 0]
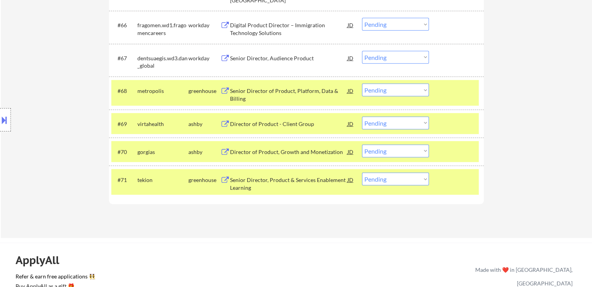
click at [396, 127] on select "Choose an option... Pending Applied Excluded (Questions) Excluded (Expired) Exc…" at bounding box center [395, 123] width 67 height 13
click at [362, 117] on select "Choose an option... Pending Applied Excluded (Questions) Excluded (Expired) Exc…" at bounding box center [395, 123] width 67 height 13
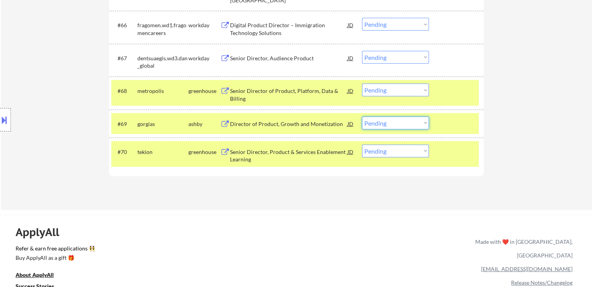
drag, startPoint x: 386, startPoint y: 121, endPoint x: 371, endPoint y: 123, distance: 15.7
click at [386, 121] on select "Choose an option... Pending Applied Excluded (Questions) Excluded (Expired) Exc…" at bounding box center [395, 123] width 67 height 13
click at [362, 117] on select "Choose an option... Pending Applied Excluded (Questions) Excluded (Expired) Exc…" at bounding box center [395, 123] width 67 height 13
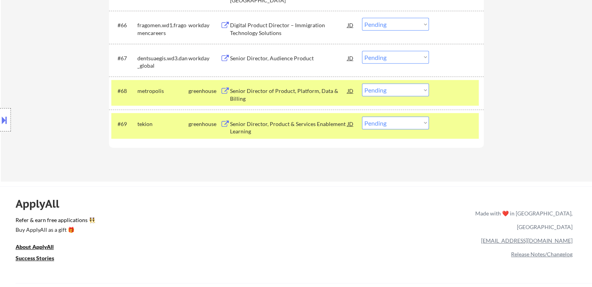
click at [417, 119] on select "Choose an option... Pending Applied Excluded (Questions) Excluded (Expired) Exc…" at bounding box center [395, 123] width 67 height 13
click at [362, 117] on select "Choose an option... Pending Applied Excluded (Questions) Excluded (Expired) Exc…" at bounding box center [395, 123] width 67 height 13
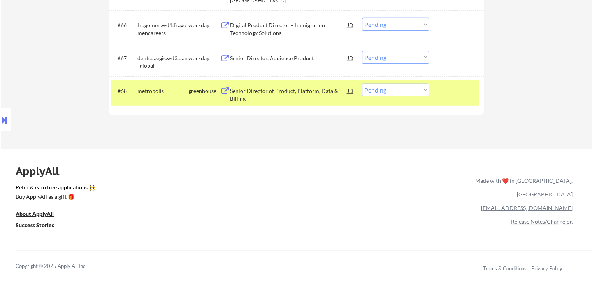
click at [393, 89] on select "Choose an option... Pending Applied Excluded (Questions) Excluded (Expired) Exc…" at bounding box center [395, 90] width 67 height 13
click at [362, 84] on select "Choose an option... Pending Applied Excluded (Questions) Excluded (Expired) Exc…" at bounding box center [395, 90] width 67 height 13
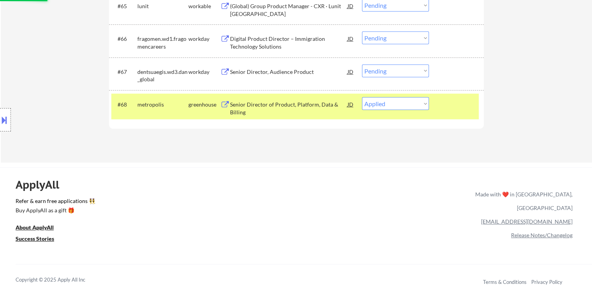
scroll to position [0, 0]
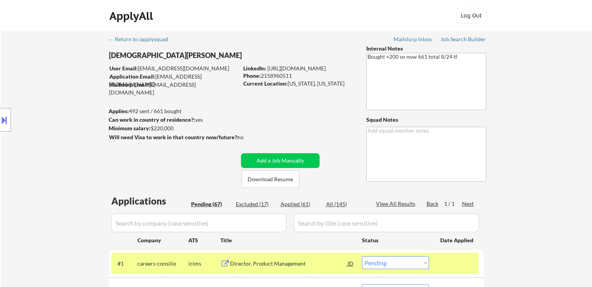
click at [286, 203] on div "Applied (61)" at bounding box center [299, 204] width 39 height 8
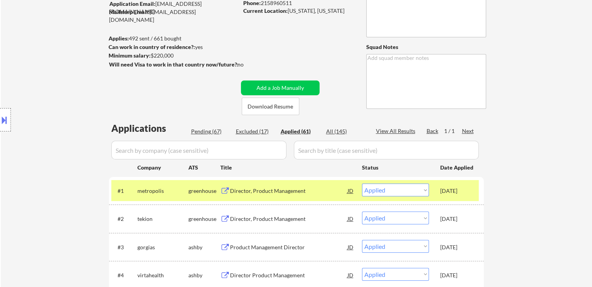
scroll to position [78, 0]
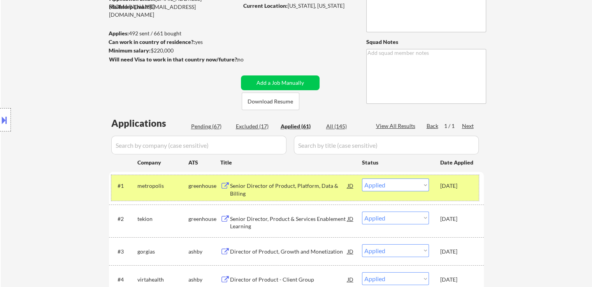
drag, startPoint x: 443, startPoint y: 182, endPoint x: 473, endPoint y: 182, distance: 29.6
click at [473, 182] on div "#1 metropolis greenhouse Senior Director of Product, Platform, Data & Billing J…" at bounding box center [294, 188] width 367 height 26
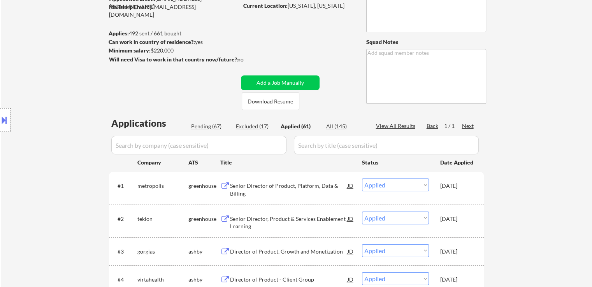
copy div "[DATE]"
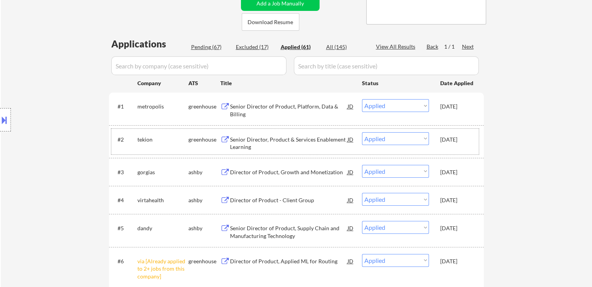
scroll to position [194, 0]
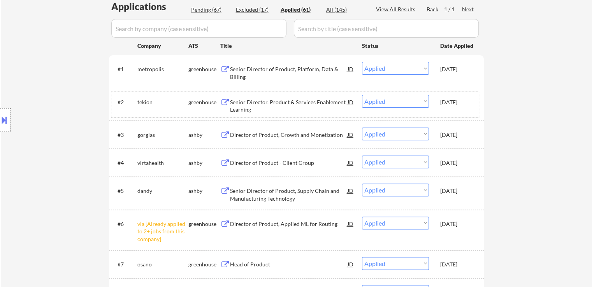
click at [4, 116] on button at bounding box center [4, 120] width 9 height 13
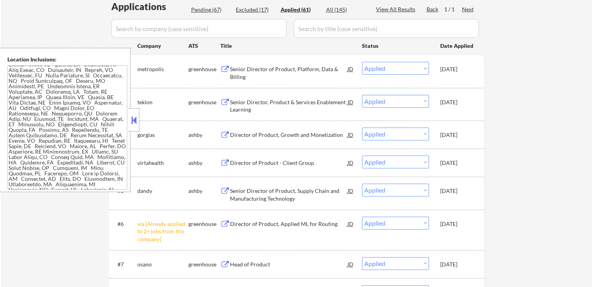
scroll to position [88, 0]
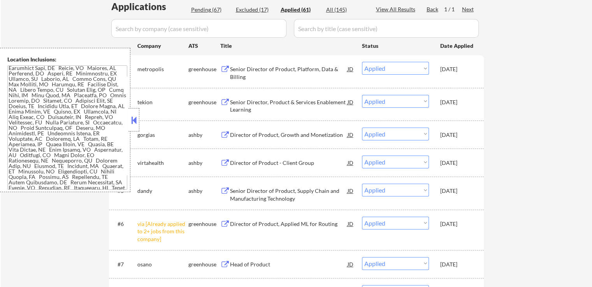
click at [75, 116] on textarea at bounding box center [67, 127] width 120 height 124
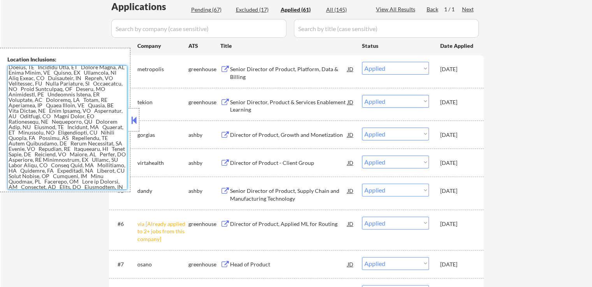
click at [75, 149] on textarea at bounding box center [67, 127] width 120 height 124
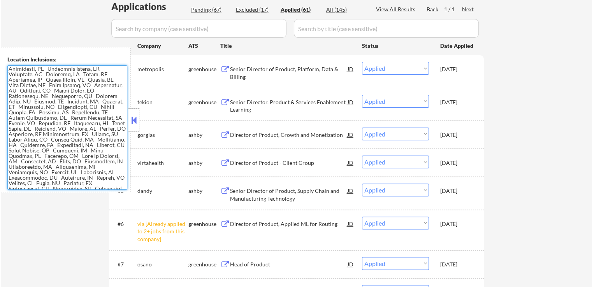
scroll to position [166, 0]
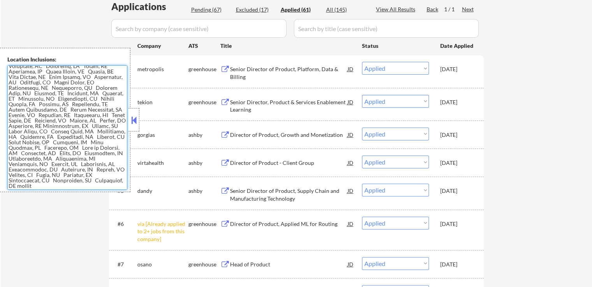
click at [77, 147] on textarea at bounding box center [67, 127] width 120 height 124
click at [67, 136] on textarea at bounding box center [67, 127] width 120 height 124
